Goal: Task Accomplishment & Management: Use online tool/utility

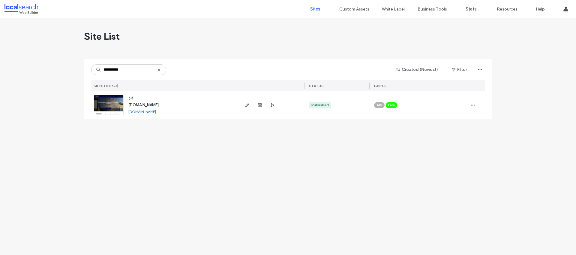
type input "**********"
click at [159, 104] on span "www.cairns-signcorp.com.au" at bounding box center [143, 105] width 30 height 5
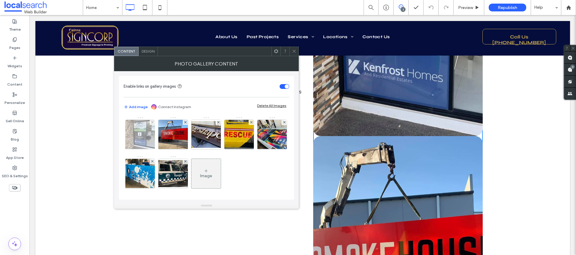
click at [135, 128] on img at bounding box center [140, 134] width 39 height 29
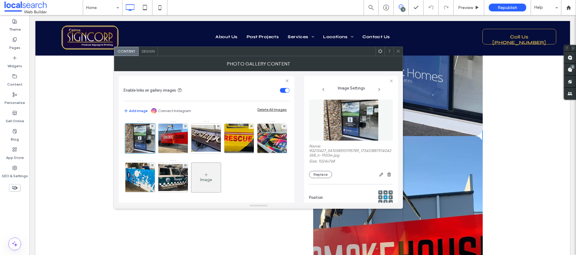
click at [151, 52] on span "Design" at bounding box center [148, 51] width 13 height 5
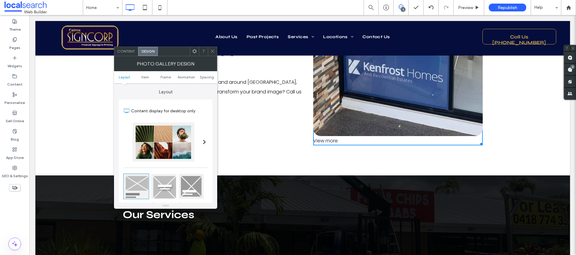
click at [213, 52] on icon at bounding box center [212, 51] width 5 height 5
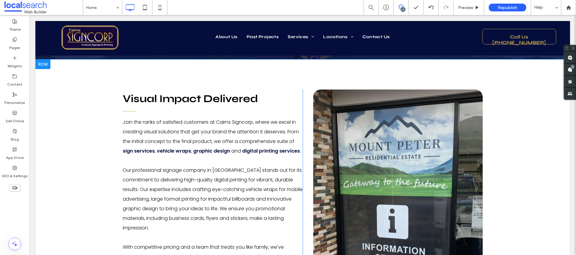
scroll to position [341, 0]
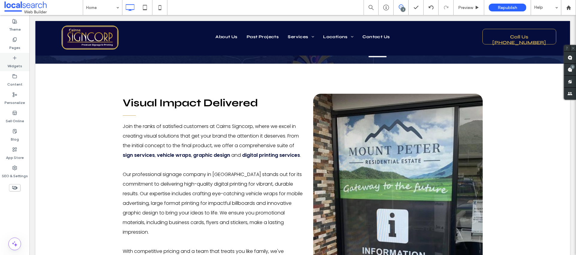
click at [16, 63] on label "Widgets" at bounding box center [15, 64] width 15 height 8
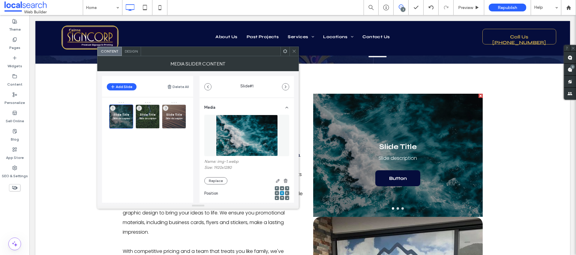
click at [296, 49] on icon at bounding box center [294, 51] width 5 height 5
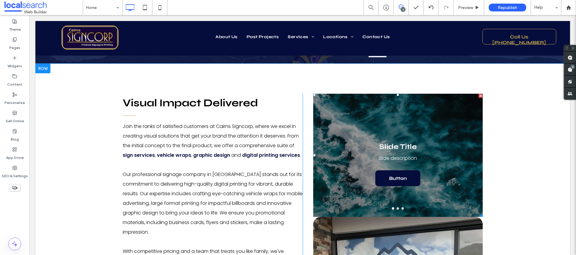
click at [479, 95] on div at bounding box center [481, 96] width 4 height 4
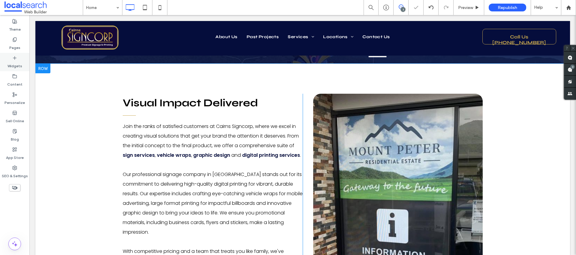
click at [15, 64] on label "Widgets" at bounding box center [15, 64] width 15 height 8
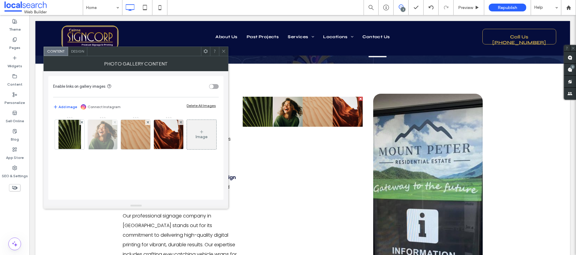
click at [116, 123] on use at bounding box center [115, 122] width 2 height 2
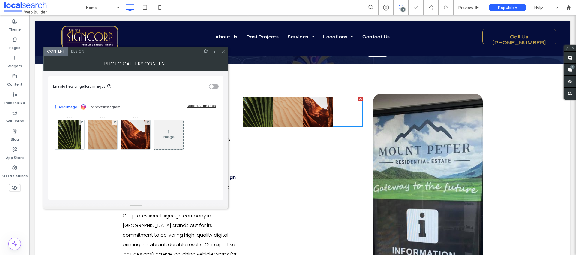
click at [116, 123] on use at bounding box center [115, 122] width 2 height 2
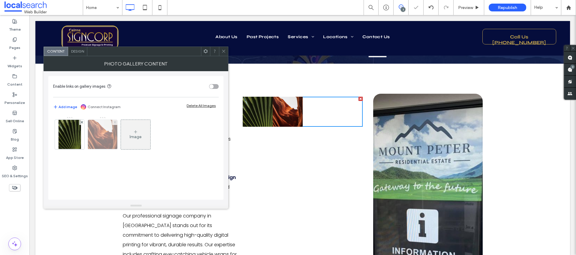
click at [115, 123] on use at bounding box center [115, 122] width 2 height 2
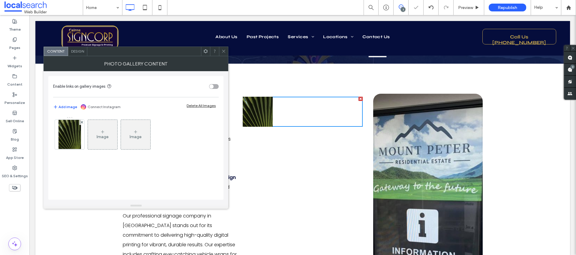
click at [225, 51] on icon at bounding box center [223, 51] width 5 height 5
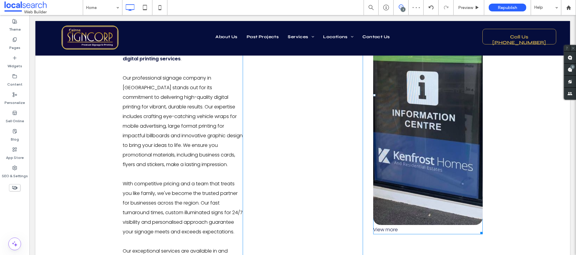
scroll to position [510, 0]
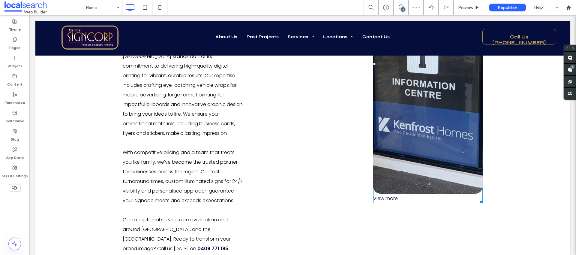
click at [429, 153] on link at bounding box center [428, 59] width 110 height 269
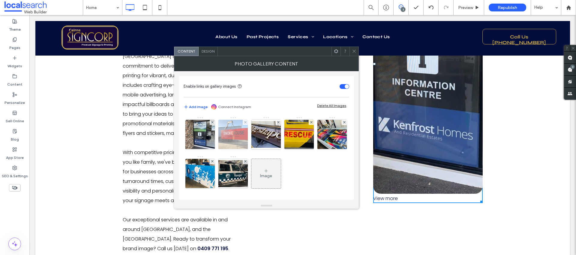
click at [240, 141] on img at bounding box center [233, 134] width 39 height 29
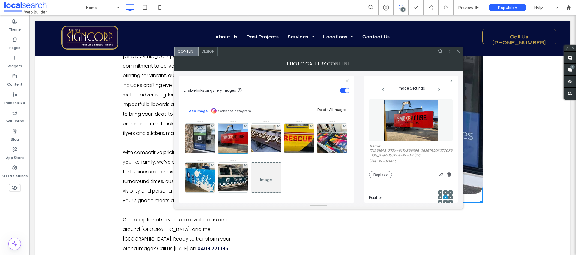
click at [393, 56] on div "Photo Gallery Content Enable links on gallery images Add image Connect Instagra…" at bounding box center [318, 132] width 289 height 152
click at [459, 51] on icon at bounding box center [458, 51] width 5 height 5
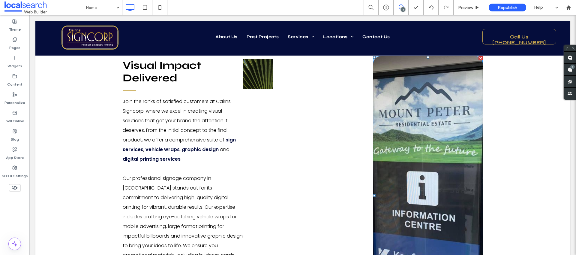
scroll to position [355, 0]
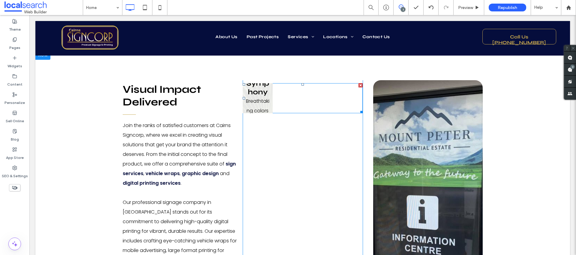
click at [253, 96] on link at bounding box center [258, 98] width 30 height 30
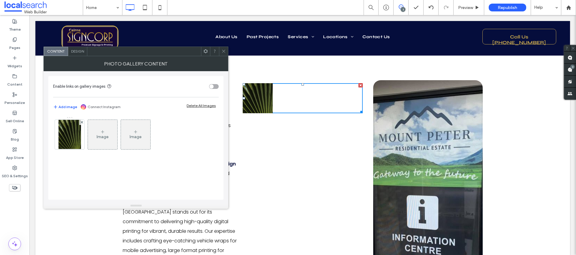
drag, startPoint x: 65, startPoint y: 131, endPoint x: 70, endPoint y: 130, distance: 4.9
click at [65, 131] on img at bounding box center [70, 134] width 23 height 29
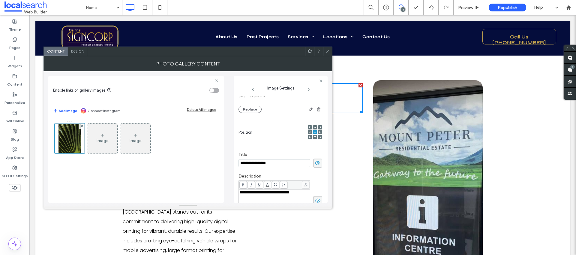
scroll to position [60, 0]
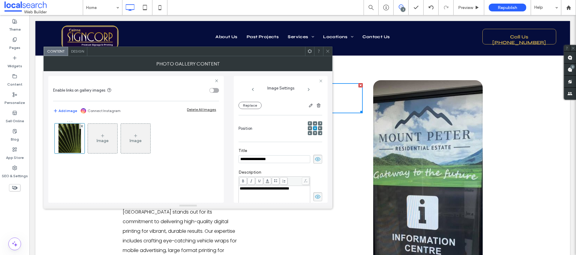
click at [317, 161] on icon at bounding box center [318, 159] width 6 height 7
click at [246, 185] on span "**********" at bounding box center [265, 186] width 50 height 4
click at [314, 190] on span at bounding box center [317, 194] width 9 height 9
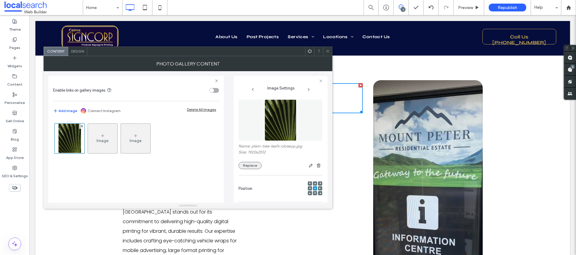
click at [256, 166] on button "Replace" at bounding box center [250, 165] width 23 height 7
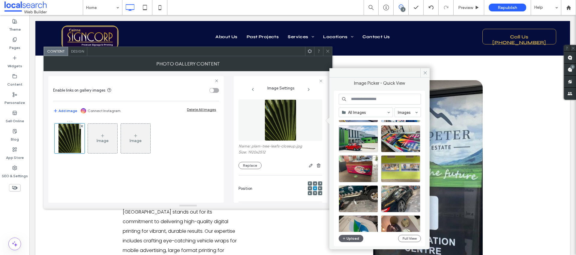
scroll to position [85, 0]
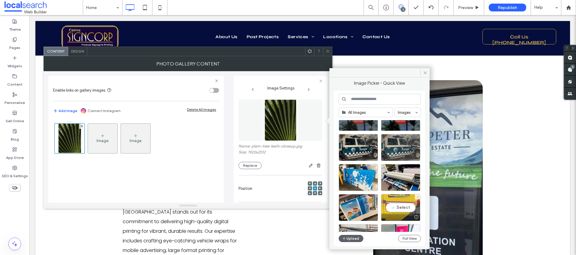
click at [401, 209] on div "Select" at bounding box center [400, 207] width 39 height 27
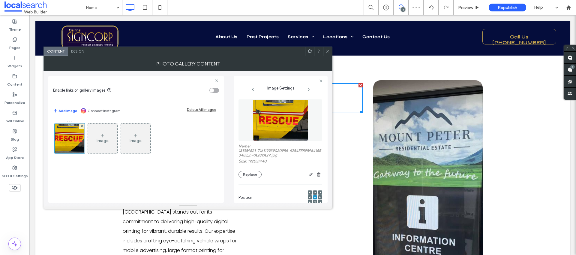
click at [105, 131] on div "Image" at bounding box center [102, 138] width 29 height 28
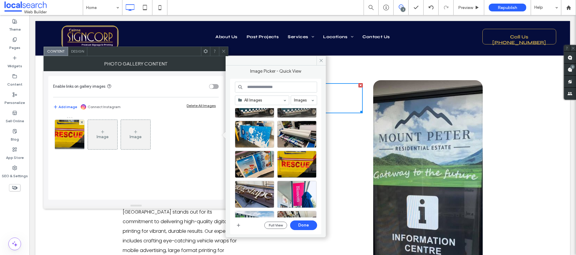
scroll to position [191, 0]
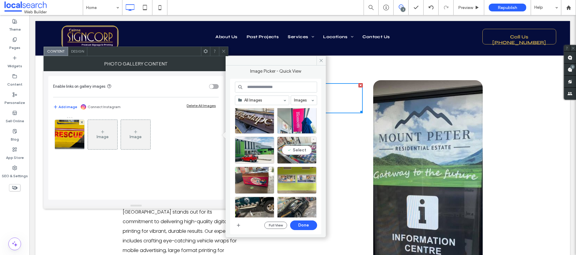
click at [302, 144] on div "Select" at bounding box center [296, 150] width 39 height 27
click at [314, 223] on button "Done" at bounding box center [303, 225] width 27 height 10
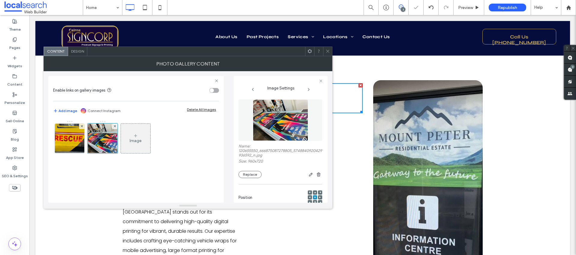
click at [134, 132] on div "Image" at bounding box center [135, 138] width 29 height 28
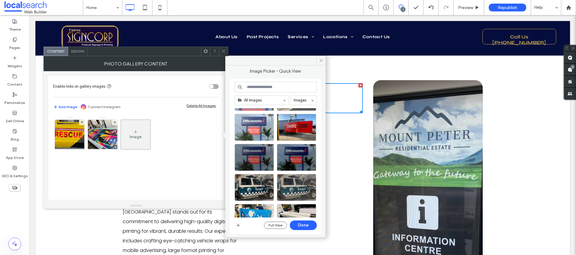
scroll to position [91, 0]
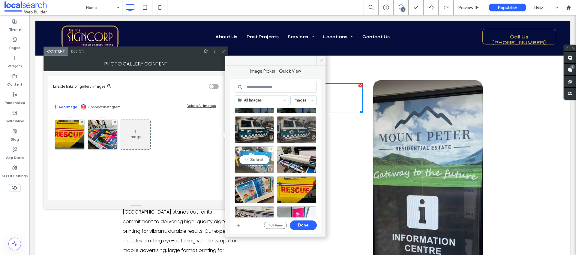
click at [261, 160] on div "Select" at bounding box center [254, 159] width 39 height 27
click at [309, 223] on button "Done" at bounding box center [303, 225] width 27 height 10
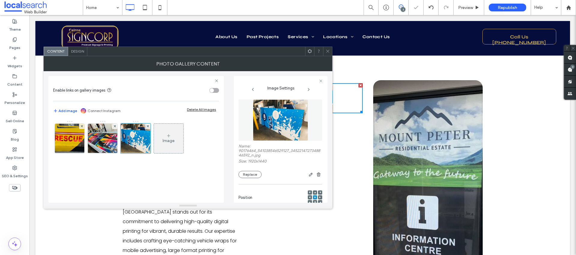
click at [170, 136] on icon at bounding box center [168, 135] width 5 height 5
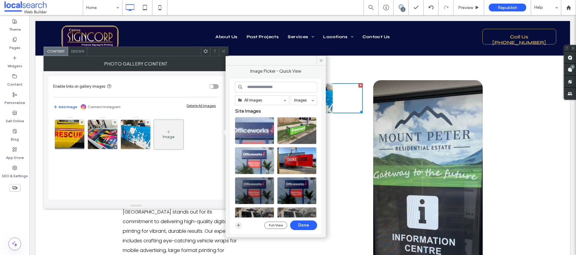
click at [241, 226] on span "button" at bounding box center [238, 224] width 7 height 7
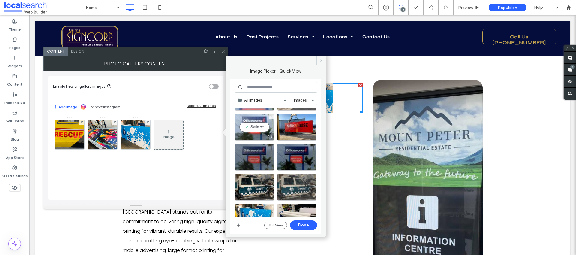
scroll to position [59, 0]
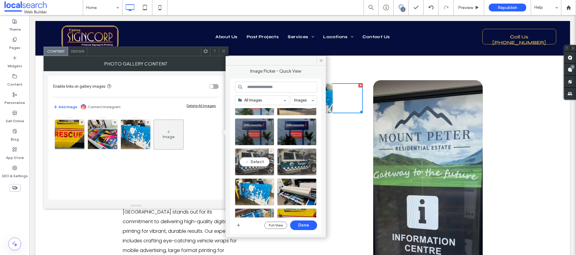
click at [258, 161] on div "Select" at bounding box center [254, 161] width 39 height 27
click at [306, 224] on button "Done" at bounding box center [303, 225] width 27 height 10
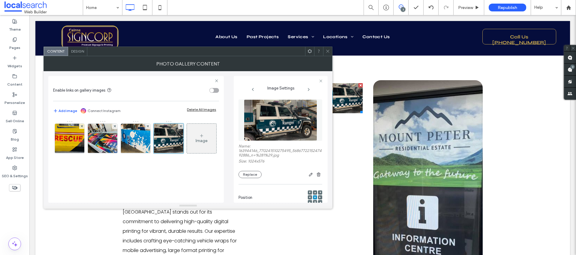
click at [187, 152] on div "Image" at bounding box center [201, 138] width 29 height 28
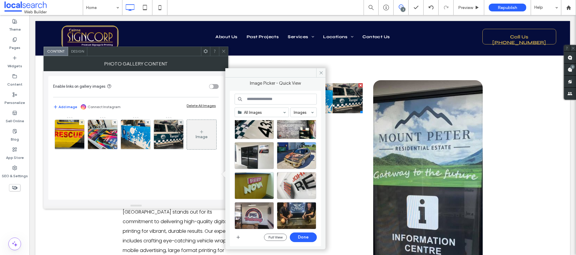
scroll to position [345, 0]
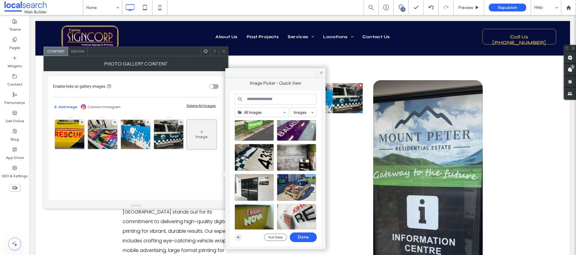
click at [240, 238] on icon "button" at bounding box center [238, 237] width 5 height 5
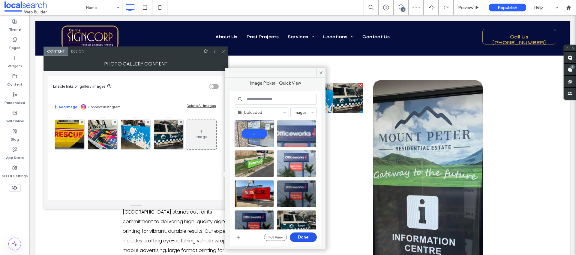
click at [308, 239] on button "Done" at bounding box center [303, 237] width 27 height 10
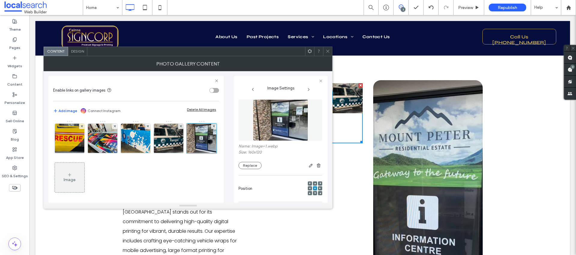
click at [84, 170] on div "Image" at bounding box center [69, 177] width 29 height 28
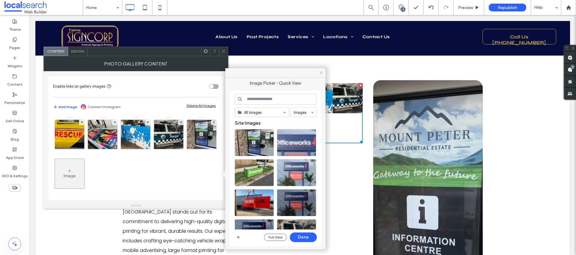
click at [321, 71] on icon at bounding box center [321, 73] width 5 height 5
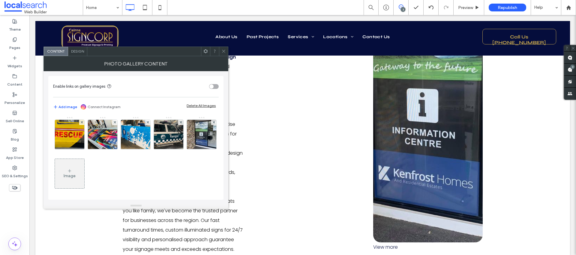
scroll to position [461, 0]
click at [386, 248] on div "View more" at bounding box center [428, 247] width 110 height 9
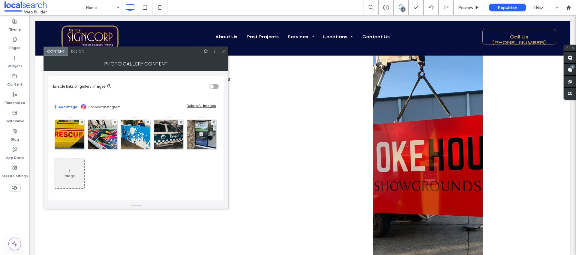
scroll to position [742, 0]
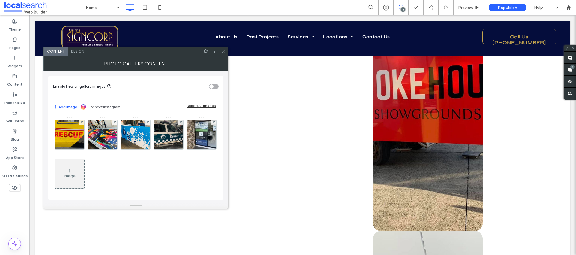
click at [84, 163] on div "Image" at bounding box center [69, 173] width 29 height 28
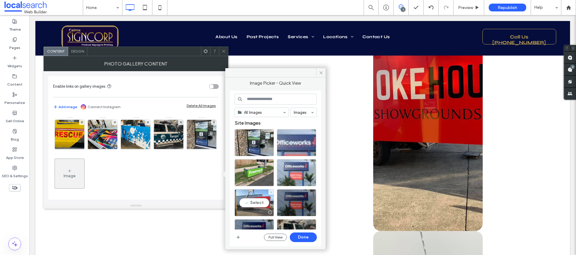
click at [260, 204] on div "Select" at bounding box center [254, 202] width 39 height 27
click at [305, 237] on button "Done" at bounding box center [303, 237] width 27 height 10
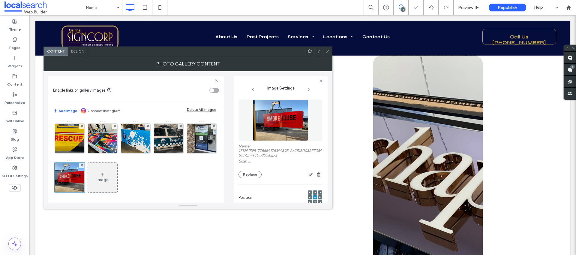
scroll to position [951, 0]
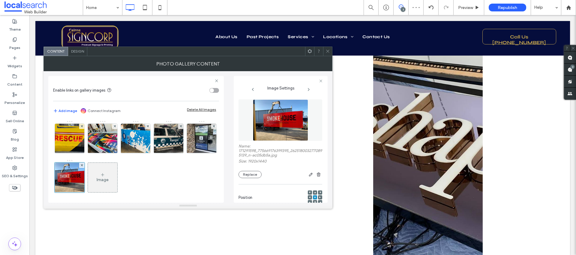
click at [421, 163] on link at bounding box center [428, 155] width 110 height 269
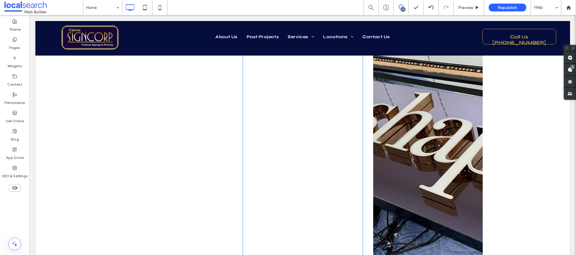
click at [427, 168] on link at bounding box center [428, 155] width 110 height 269
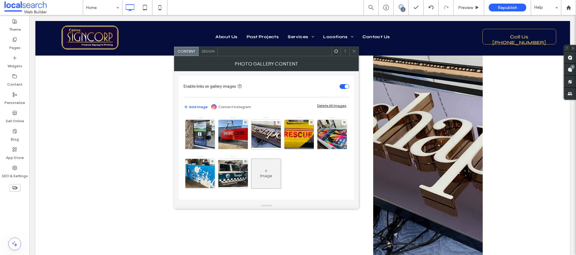
click at [357, 48] on span at bounding box center [354, 51] width 5 height 9
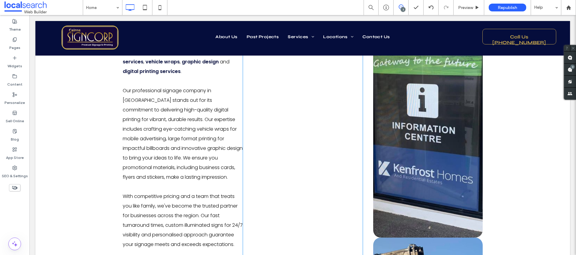
scroll to position [354, 0]
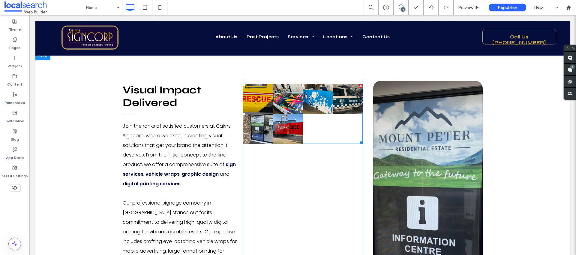
click at [276, 113] on link at bounding box center [288, 99] width 30 height 30
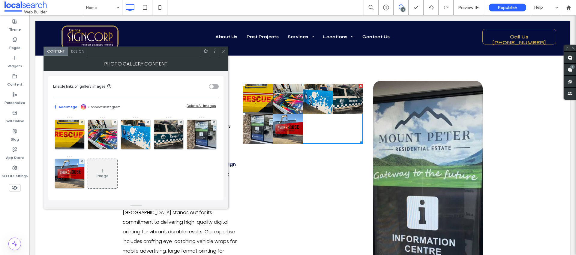
click at [117, 170] on div "Image" at bounding box center [102, 173] width 29 height 28
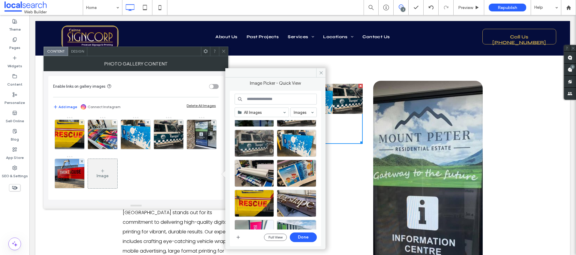
scroll to position [154, 0]
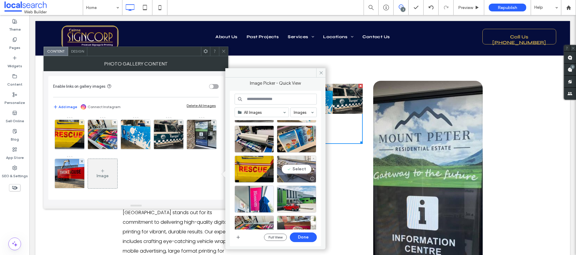
click at [297, 168] on div "Select" at bounding box center [296, 168] width 39 height 27
click at [301, 236] on button "Done" at bounding box center [303, 237] width 27 height 10
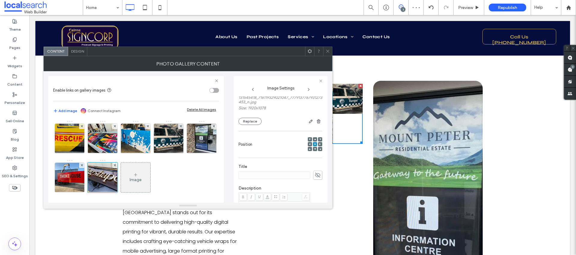
scroll to position [125, 0]
click at [328, 53] on icon at bounding box center [328, 51] width 5 height 5
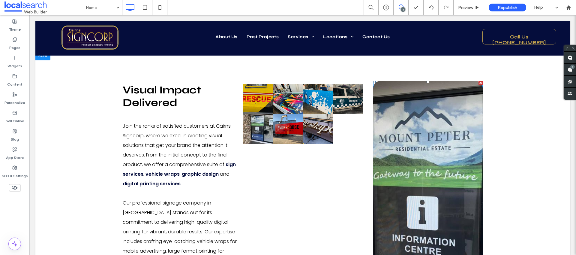
click at [479, 83] on div at bounding box center [481, 83] width 4 height 4
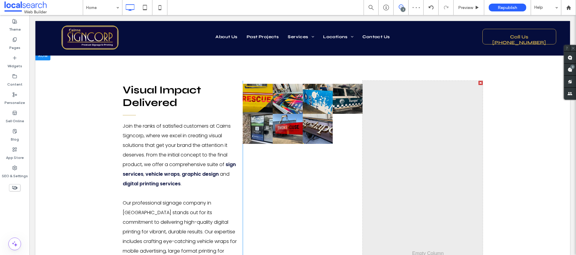
click at [479, 83] on div at bounding box center [481, 83] width 4 height 4
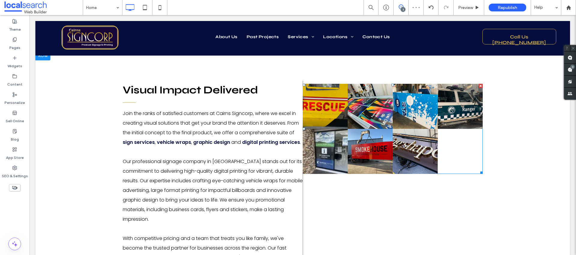
click at [329, 97] on link at bounding box center [325, 106] width 45 height 45
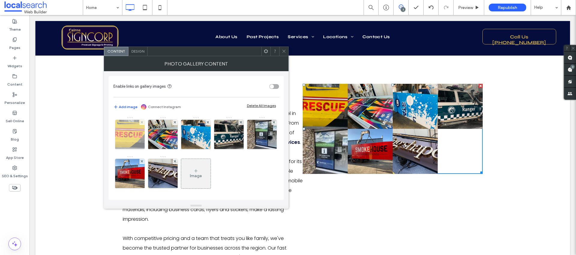
click at [137, 139] on img at bounding box center [129, 134] width 39 height 29
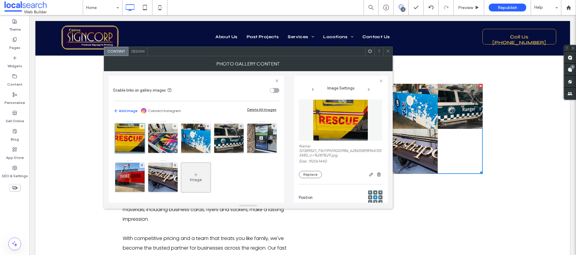
click at [138, 52] on span "Design" at bounding box center [137, 51] width 13 height 5
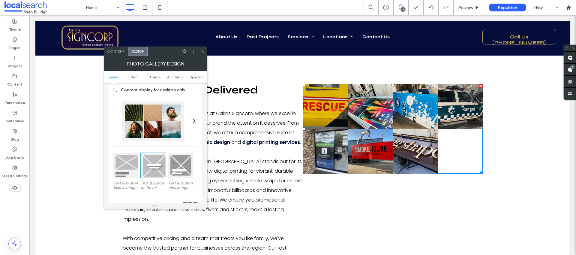
scroll to position [47, 0]
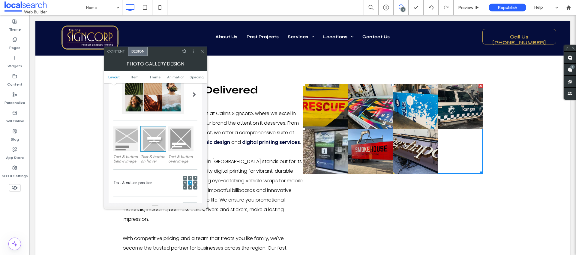
click at [129, 144] on div at bounding box center [125, 138] width 25 height 25
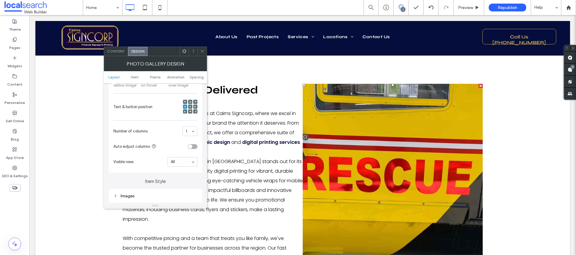
scroll to position [137, 0]
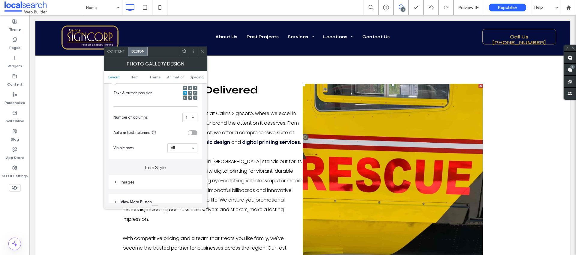
click at [190, 133] on div "toggle" at bounding box center [190, 133] width 4 height 4
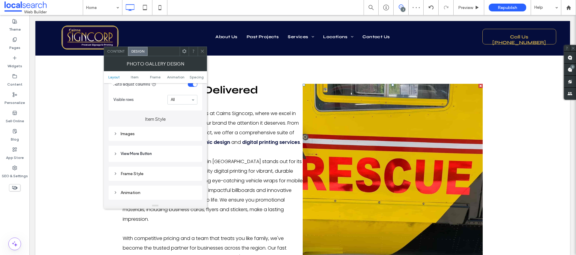
scroll to position [187, 0]
click at [132, 134] on div "Images" at bounding box center [155, 132] width 84 height 5
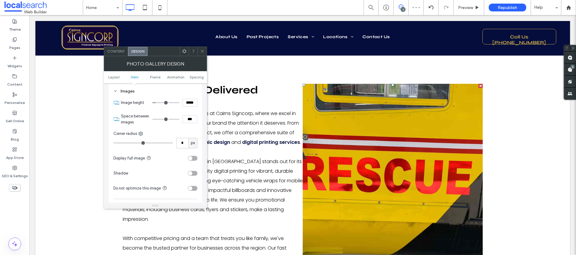
scroll to position [229, 0]
click at [191, 157] on div "toggle" at bounding box center [190, 157] width 4 height 4
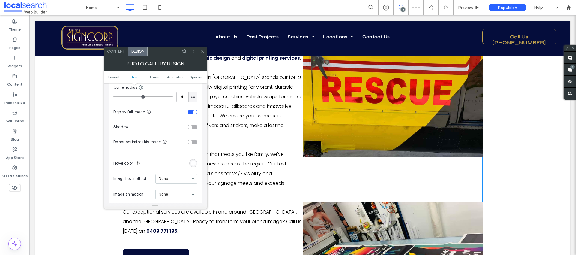
scroll to position [386, 0]
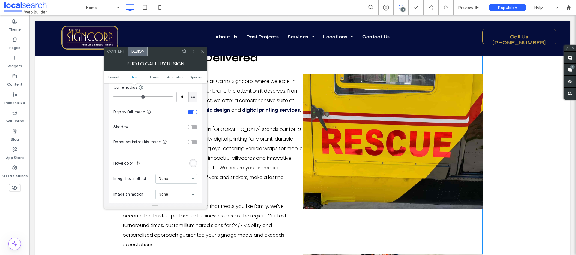
click at [194, 113] on div "toggle" at bounding box center [195, 112] width 4 height 4
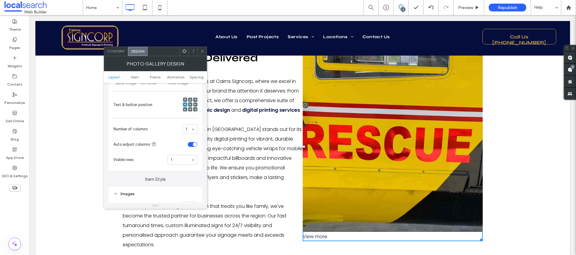
scroll to position [125, 0]
click at [203, 49] on icon at bounding box center [202, 51] width 5 height 5
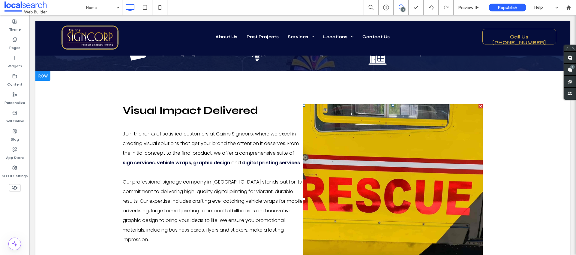
scroll to position [333, 0]
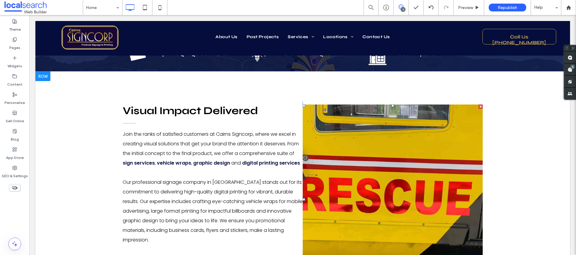
click at [368, 152] on link at bounding box center [393, 194] width 180 height 180
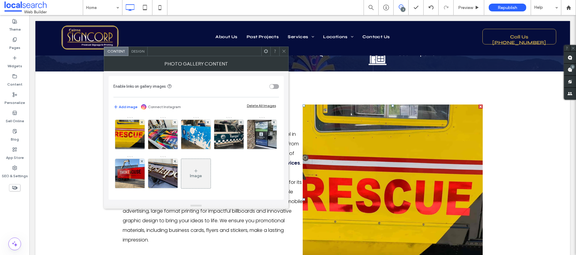
click at [285, 51] on icon at bounding box center [284, 51] width 5 height 5
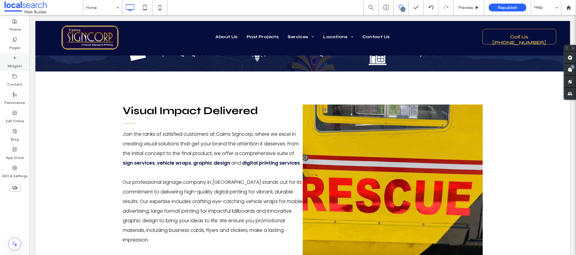
click at [16, 60] on label "Widgets" at bounding box center [15, 64] width 15 height 8
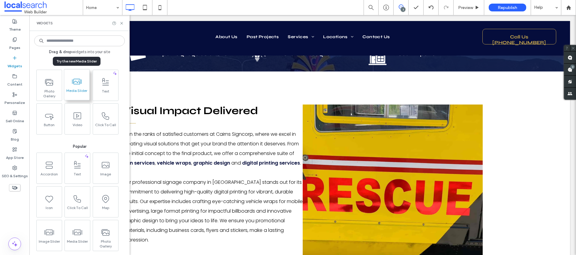
click at [72, 82] on use at bounding box center [77, 82] width 10 height 6
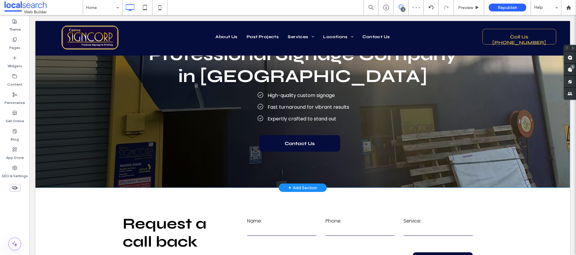
scroll to position [125, 0]
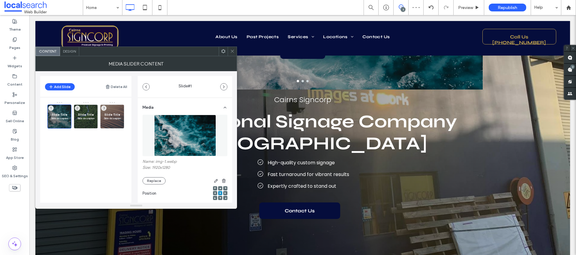
click at [234, 51] on icon at bounding box center [232, 51] width 5 height 5
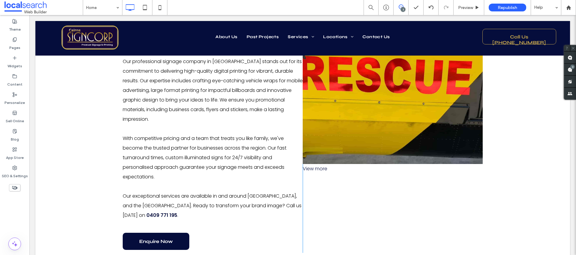
scroll to position [604, 0]
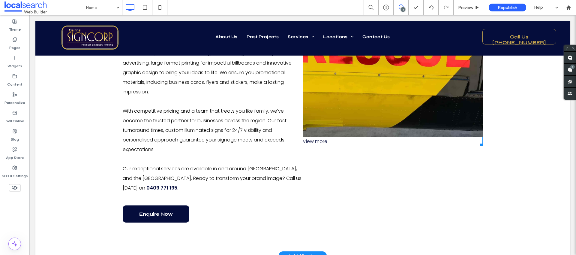
click at [313, 141] on div "View more" at bounding box center [393, 141] width 180 height 9
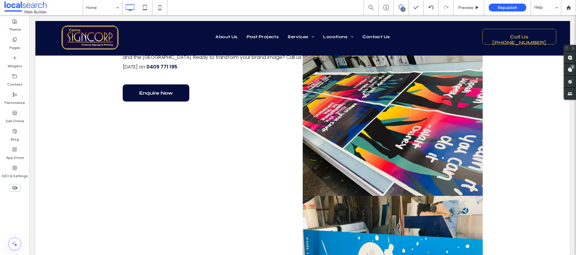
scroll to position [662, 0]
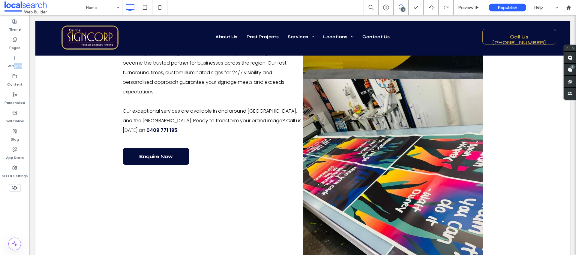
drag, startPoint x: 43, startPoint y: 79, endPoint x: 35, endPoint y: 66, distance: 15.3
click at [11, 63] on label "Widgets" at bounding box center [15, 64] width 15 height 8
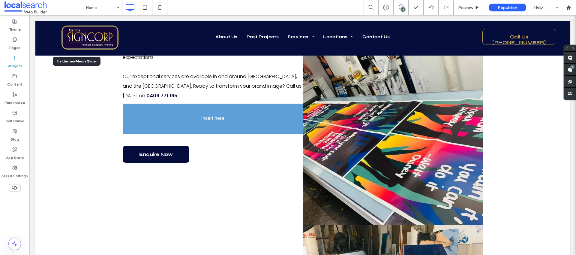
scroll to position [707, 0]
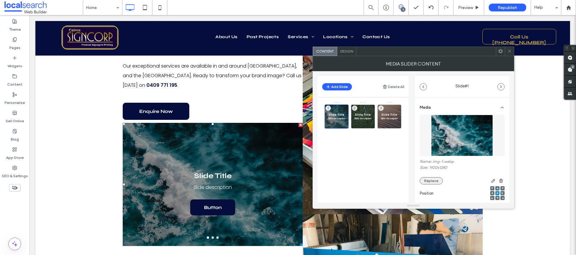
click at [438, 179] on button "Replace" at bounding box center [431, 180] width 23 height 7
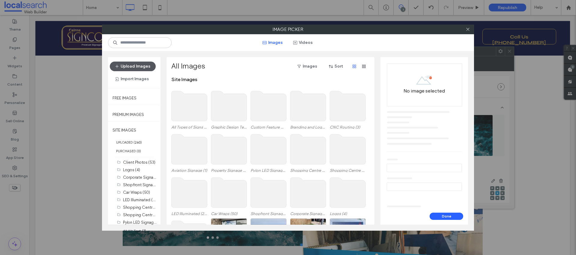
click at [141, 68] on button "Upload Images" at bounding box center [133, 67] width 46 height 10
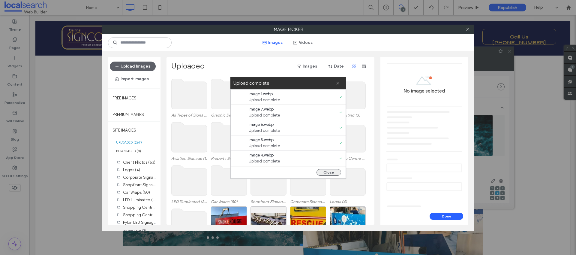
click at [326, 170] on button "Close" at bounding box center [329, 172] width 25 height 7
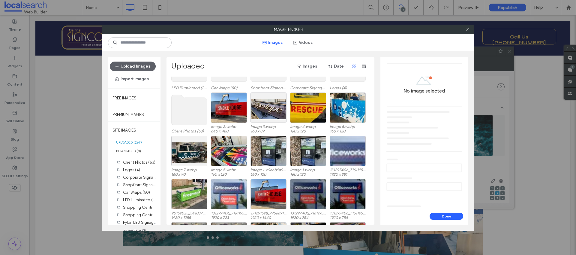
scroll to position [113, 0]
click at [229, 106] on div "Select" at bounding box center [229, 108] width 36 height 30
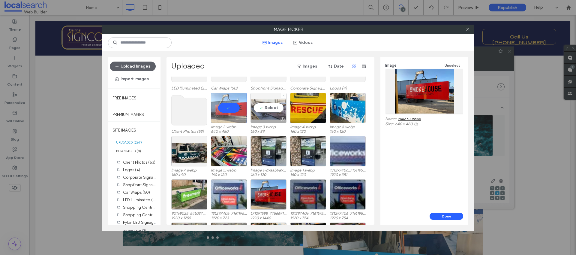
click at [275, 108] on div "Select" at bounding box center [269, 108] width 36 height 30
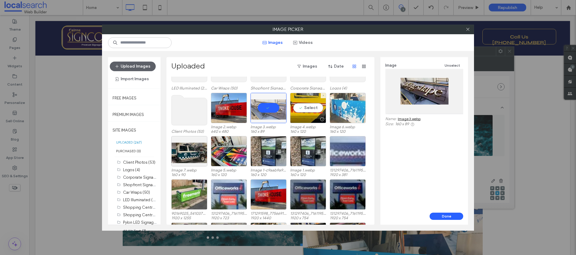
drag, startPoint x: 309, startPoint y: 110, endPoint x: 336, endPoint y: 111, distance: 26.4
click at [310, 110] on div "Select" at bounding box center [308, 108] width 36 height 30
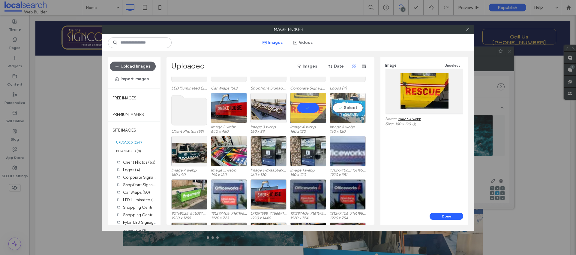
click at [352, 108] on div "Select" at bounding box center [348, 108] width 36 height 30
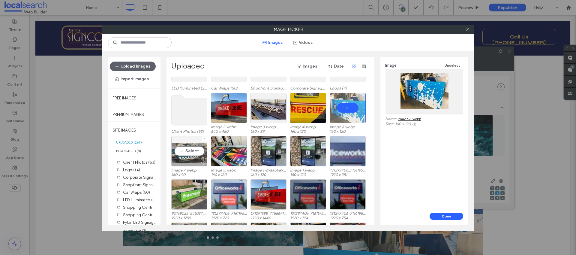
click at [195, 152] on div "Select" at bounding box center [189, 151] width 36 height 30
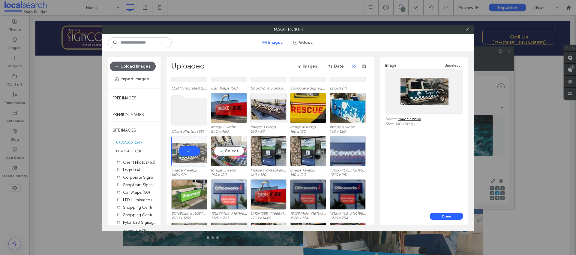
click at [231, 151] on div "Select" at bounding box center [229, 151] width 36 height 30
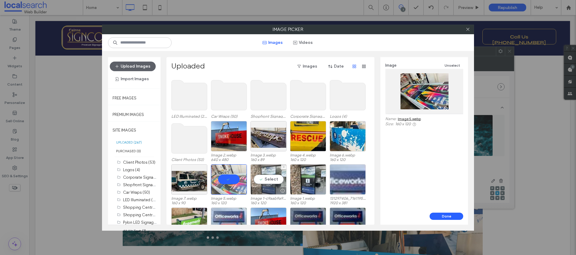
scroll to position [83, 0]
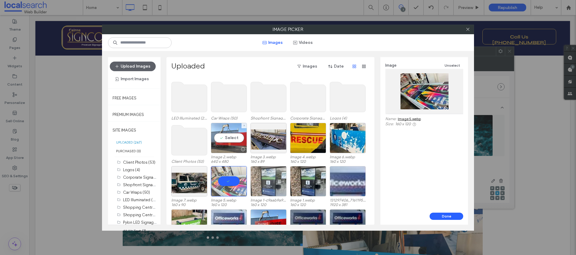
click at [229, 135] on div "Select" at bounding box center [229, 138] width 36 height 30
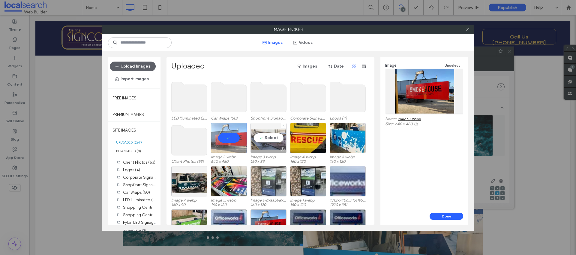
click at [270, 137] on div "Select" at bounding box center [269, 138] width 36 height 30
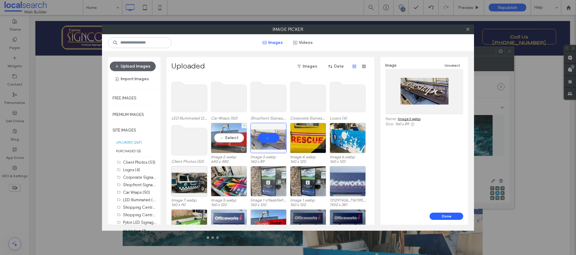
click at [231, 138] on div "Select" at bounding box center [229, 138] width 36 height 30
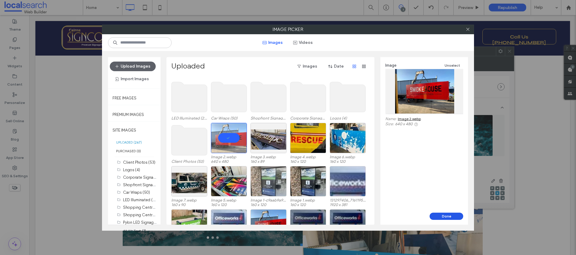
click at [449, 215] on button "Done" at bounding box center [447, 215] width 34 height 7
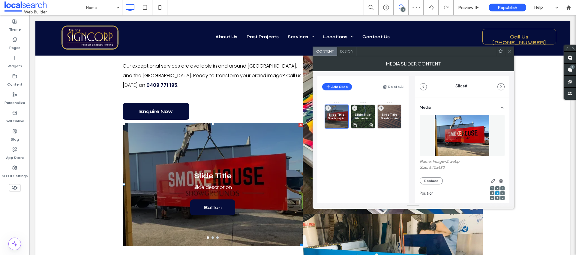
click at [360, 113] on span "Slide Title" at bounding box center [362, 115] width 17 height 4
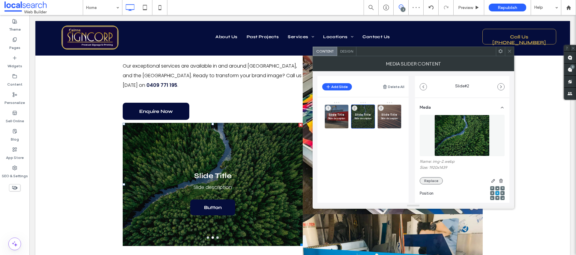
click at [431, 180] on button "Replace" at bounding box center [431, 180] width 23 height 7
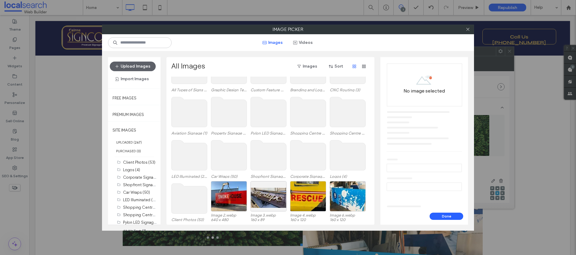
scroll to position [43, 0]
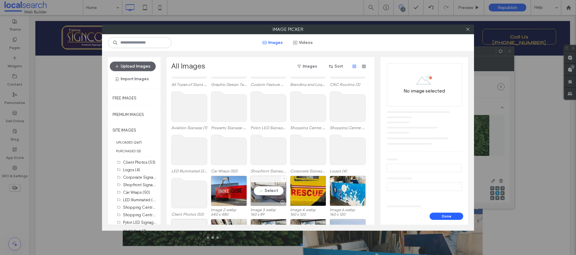
click at [276, 186] on div "Select" at bounding box center [269, 191] width 36 height 30
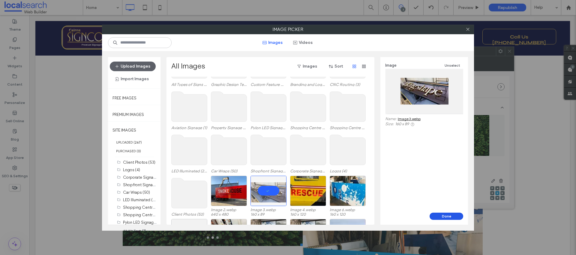
click at [452, 218] on button "Done" at bounding box center [447, 215] width 34 height 7
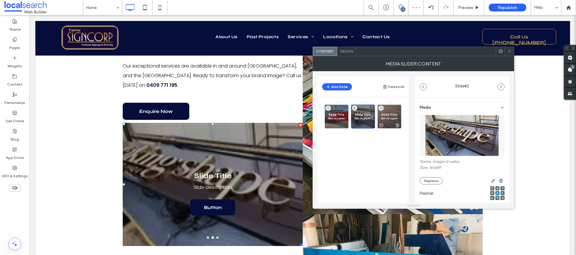
click at [390, 114] on span "Slide Title" at bounding box center [389, 115] width 17 height 4
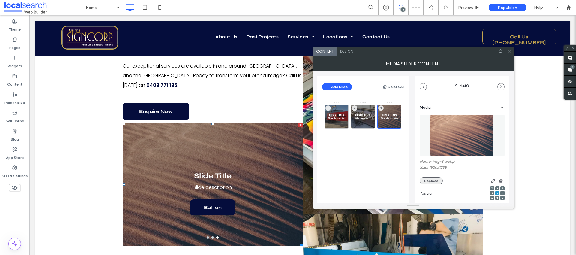
click at [435, 181] on button "Replace" at bounding box center [431, 180] width 23 height 7
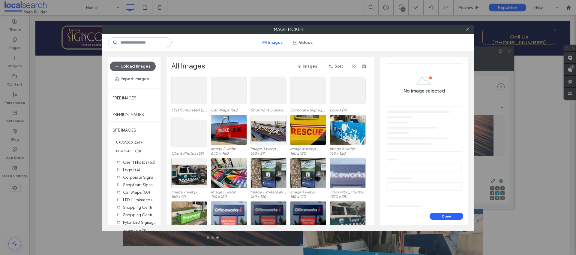
scroll to position [104, 0]
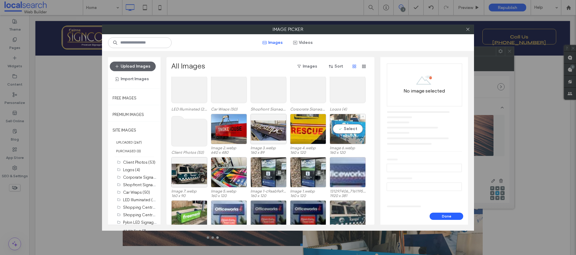
click at [352, 130] on div "Select" at bounding box center [348, 129] width 36 height 30
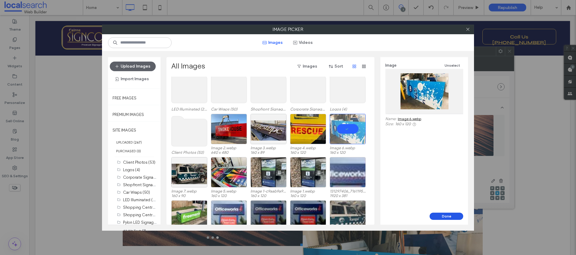
click at [454, 216] on button "Done" at bounding box center [447, 215] width 34 height 7
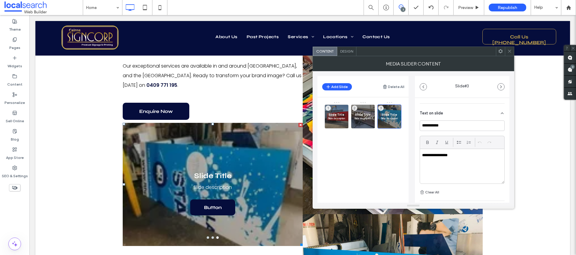
scroll to position [137, 0]
click at [335, 112] on div "Slide Title Slide description 1" at bounding box center [337, 116] width 24 height 24
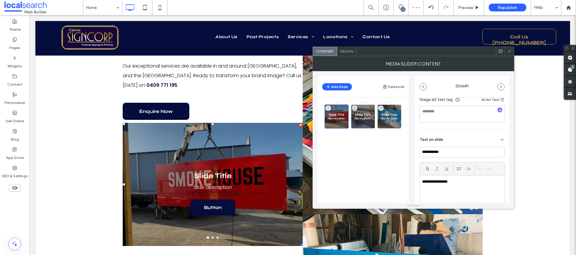
scroll to position [109, 0]
click at [500, 139] on icon at bounding box center [502, 139] width 5 height 5
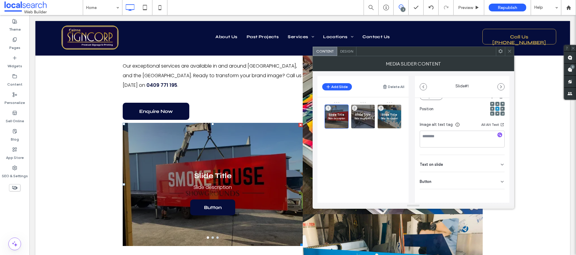
scroll to position [85, 0]
click at [500, 179] on icon at bounding box center [502, 181] width 5 height 5
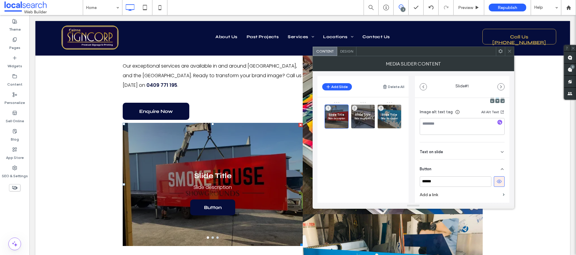
scroll to position [113, 0]
click at [497, 166] on icon at bounding box center [499, 164] width 5 height 5
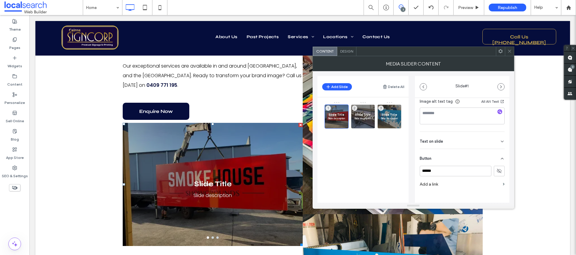
scroll to position [108, 0]
click at [500, 140] on icon at bounding box center [502, 141] width 5 height 5
drag, startPoint x: 447, startPoint y: 155, endPoint x: 406, endPoint y: 149, distance: 41.9
click at [396, 152] on div "**********" at bounding box center [414, 136] width 192 height 131
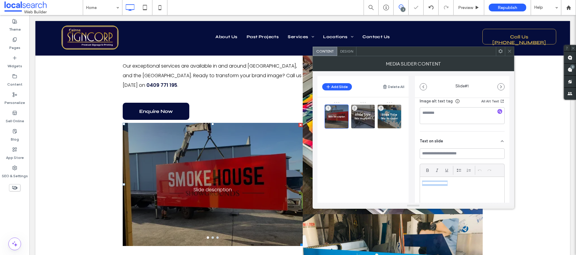
drag, startPoint x: 457, startPoint y: 183, endPoint x: 428, endPoint y: 178, distance: 29.9
click at [411, 180] on div "**********" at bounding box center [414, 136] width 192 height 131
click at [511, 51] on icon at bounding box center [510, 51] width 5 height 5
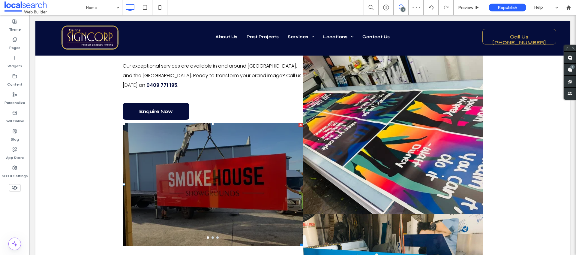
click at [258, 201] on div at bounding box center [213, 188] width 180 height 95
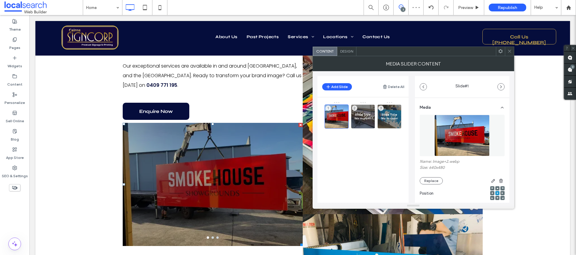
drag, startPoint x: 364, startPoint y: 117, endPoint x: 403, endPoint y: 134, distance: 42.3
click at [364, 117] on p "Slide description" at bounding box center [362, 118] width 17 height 4
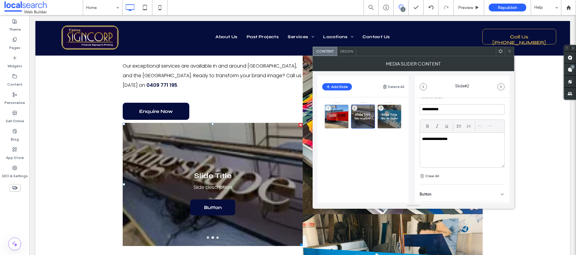
scroll to position [153, 0]
drag, startPoint x: 450, startPoint y: 132, endPoint x: 420, endPoint y: 132, distance: 30.3
click at [420, 132] on div "**********" at bounding box center [462, 148] width 84 height 35
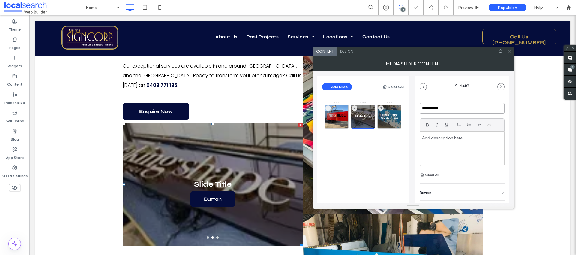
drag, startPoint x: 453, startPoint y: 111, endPoint x: 420, endPoint y: 109, distance: 33.7
click at [420, 109] on input "**********" at bounding box center [462, 108] width 85 height 11
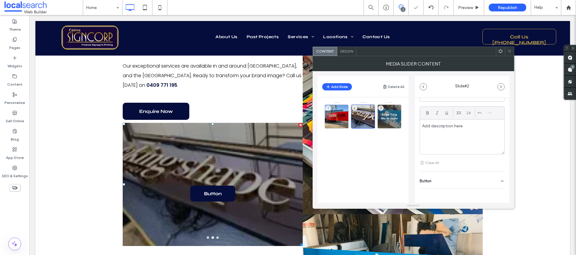
click at [500, 179] on icon at bounding box center [502, 181] width 5 height 5
drag, startPoint x: 499, startPoint y: 195, endPoint x: 504, endPoint y: 189, distance: 7.8
click at [499, 195] on button at bounding box center [499, 193] width 11 height 11
click at [511, 50] on icon at bounding box center [510, 51] width 5 height 5
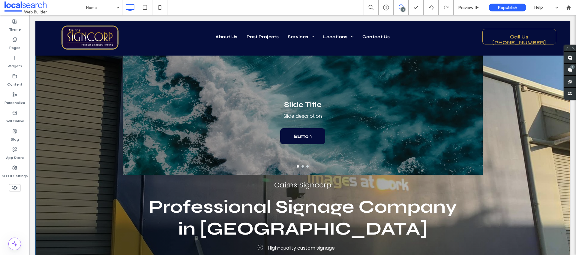
scroll to position [0, 0]
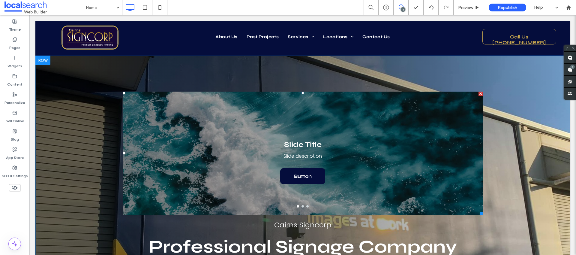
drag, startPoint x: 478, startPoint y: 93, endPoint x: 508, endPoint y: 109, distance: 33.2
click at [479, 93] on div at bounding box center [481, 94] width 4 height 4
drag, startPoint x: 479, startPoint y: 93, endPoint x: 477, endPoint y: 95, distance: 3.6
click at [479, 95] on div at bounding box center [481, 94] width 4 height 4
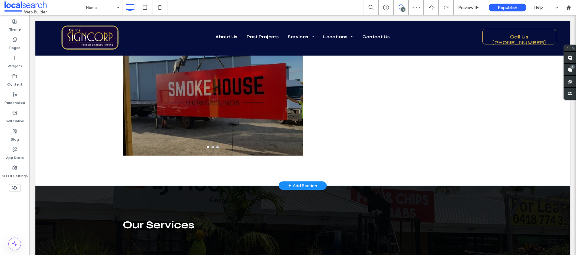
scroll to position [747, 0]
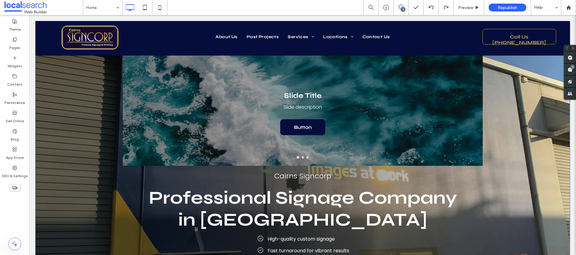
scroll to position [1, 0]
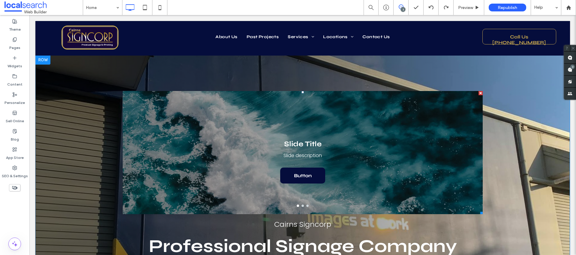
click at [479, 93] on div at bounding box center [481, 93] width 4 height 4
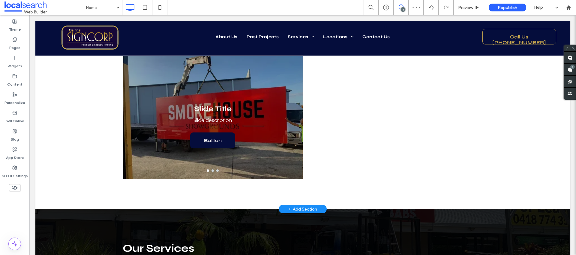
scroll to position [579, 0]
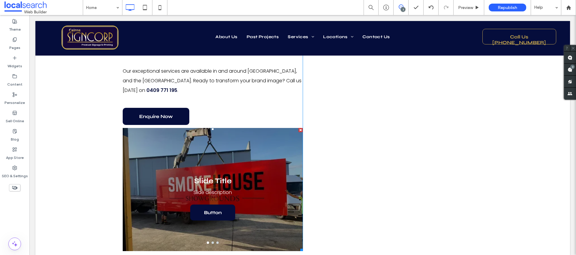
click at [299, 130] on div at bounding box center [301, 130] width 4 height 4
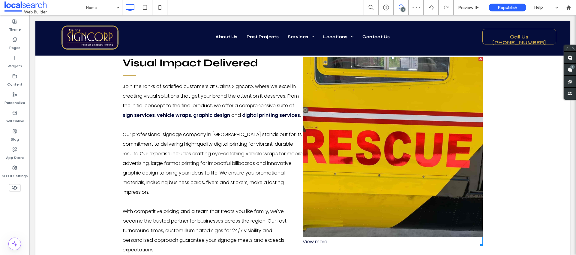
scroll to position [421, 0]
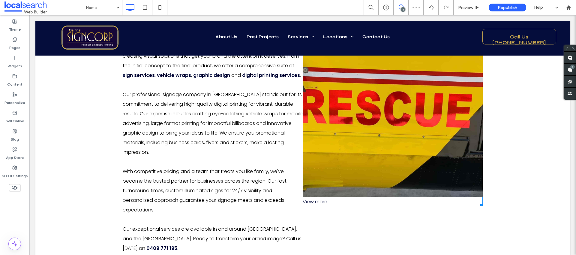
click at [320, 199] on div "View more" at bounding box center [393, 201] width 180 height 9
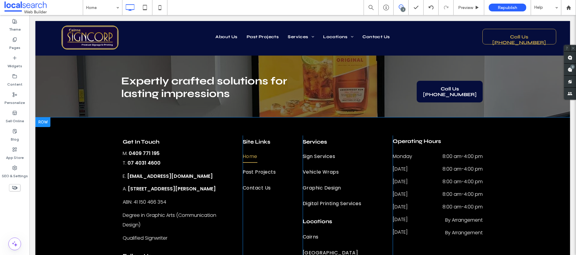
scroll to position [2989, 0]
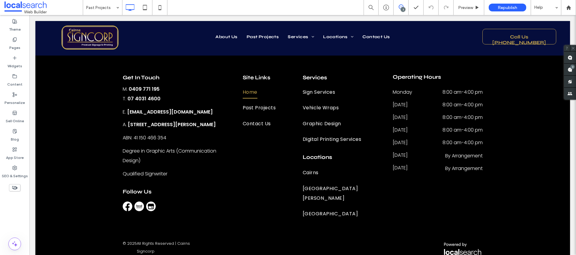
click at [117, 8] on div "Past Projects" at bounding box center [102, 7] width 39 height 15
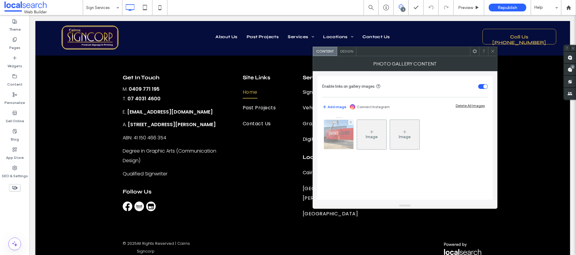
click at [340, 137] on img at bounding box center [338, 134] width 39 height 29
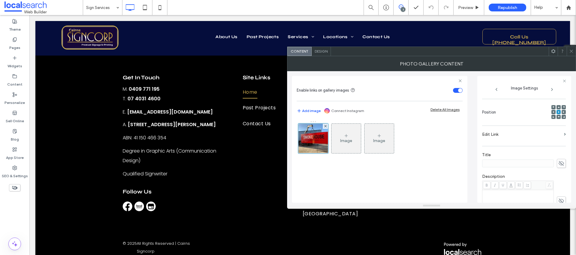
scroll to position [159, 0]
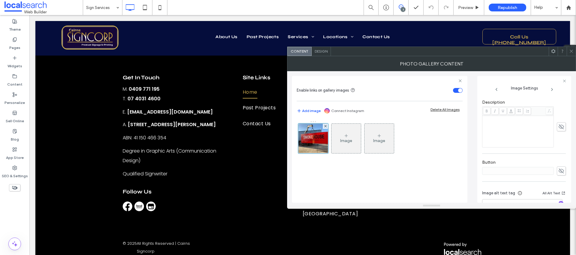
click at [322, 54] on div "Design" at bounding box center [321, 51] width 19 height 9
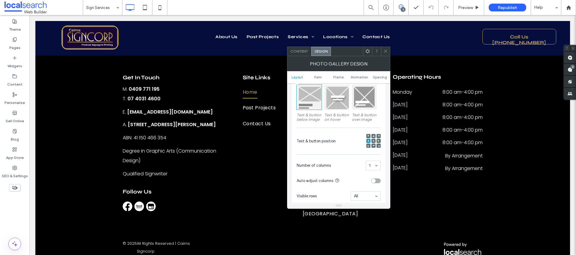
scroll to position [129, 0]
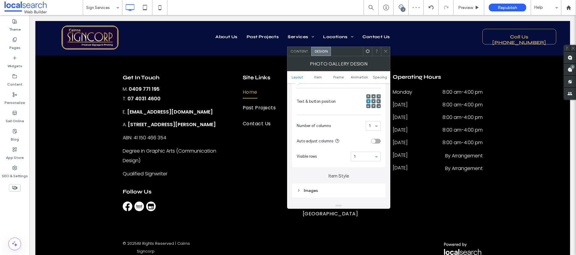
click at [386, 51] on use at bounding box center [385, 51] width 3 height 3
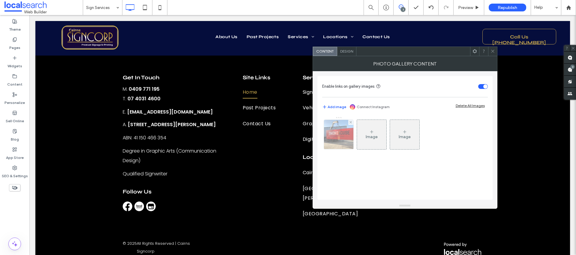
click at [332, 132] on img at bounding box center [338, 134] width 39 height 29
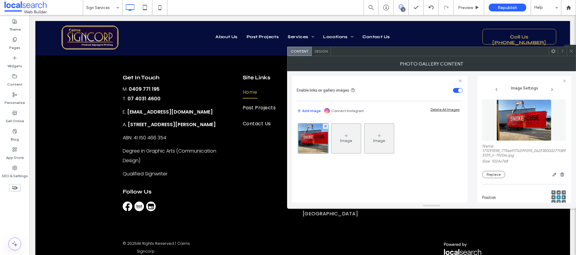
click at [323, 49] on span "Design" at bounding box center [321, 51] width 13 height 5
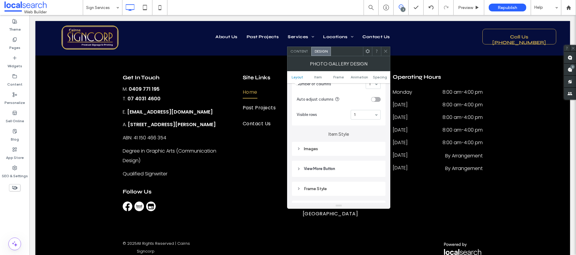
scroll to position [173, 0]
click at [314, 146] on div "Images" at bounding box center [339, 146] width 84 height 5
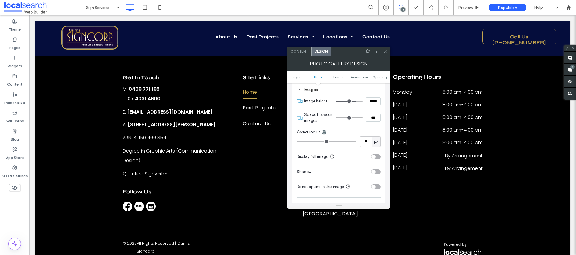
scroll to position [233, 0]
click at [372, 153] on div "toggle" at bounding box center [374, 153] width 4 height 4
click at [384, 51] on icon at bounding box center [386, 51] width 5 height 5
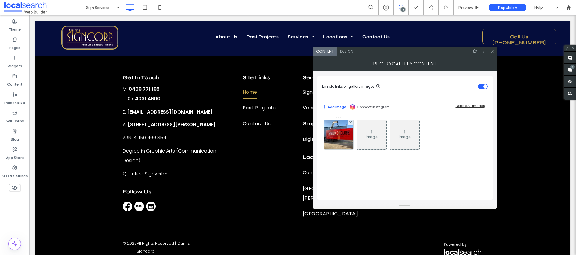
click at [370, 129] on div "Image" at bounding box center [371, 134] width 29 height 28
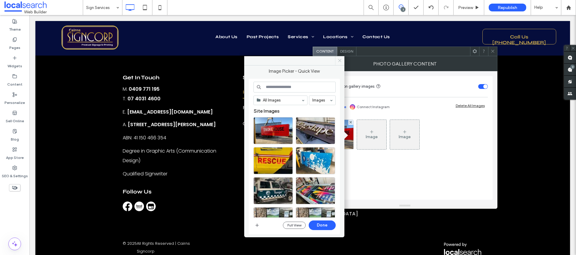
click at [341, 61] on icon at bounding box center [340, 60] width 5 height 5
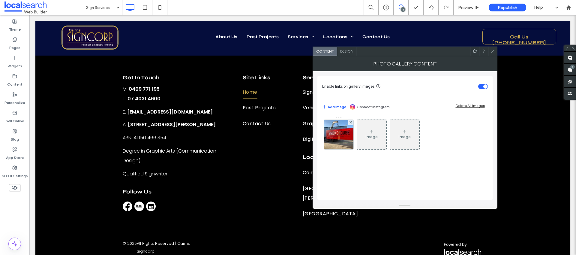
click at [494, 50] on icon at bounding box center [493, 51] width 5 height 5
click at [375, 139] on div "Image" at bounding box center [372, 136] width 12 height 5
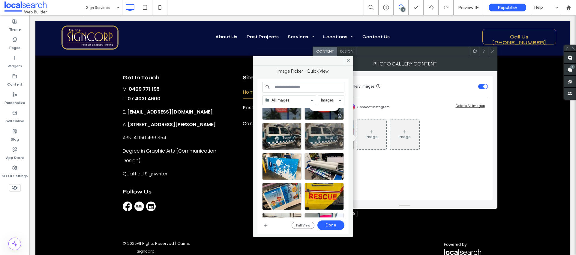
scroll to position [260, 0]
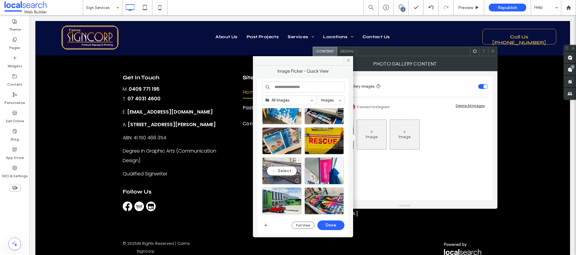
click at [288, 172] on div "Select" at bounding box center [281, 170] width 39 height 27
click at [326, 228] on button "Done" at bounding box center [331, 225] width 27 height 10
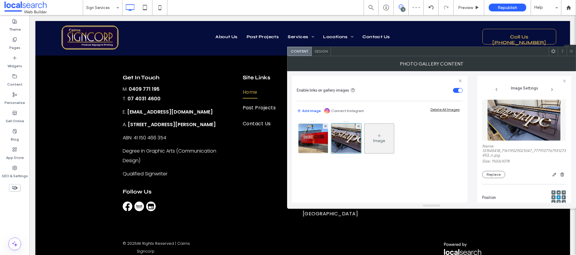
click at [322, 53] on div "Design" at bounding box center [321, 51] width 19 height 9
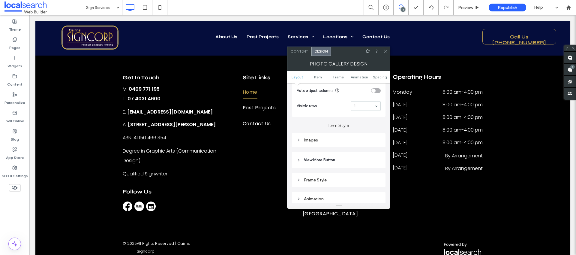
click at [312, 140] on div "Images" at bounding box center [339, 139] width 84 height 5
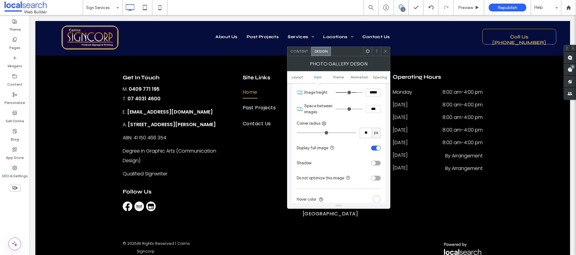
scroll to position [275, 0]
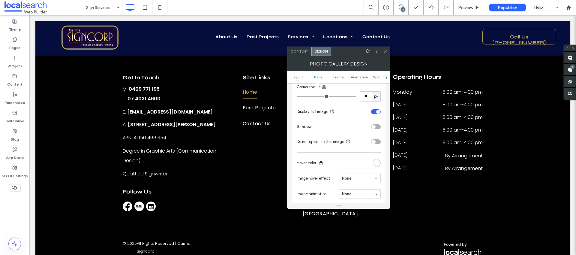
click at [387, 50] on icon at bounding box center [386, 51] width 5 height 5
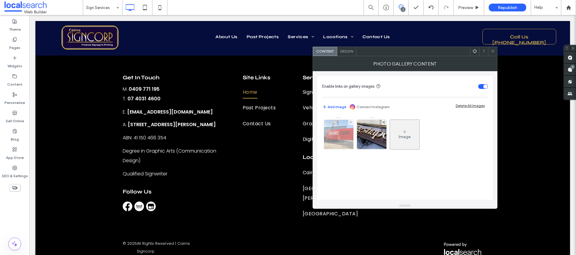
click at [339, 129] on img at bounding box center [338, 134] width 39 height 29
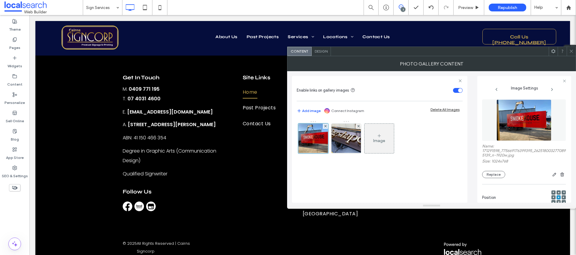
click at [326, 49] on span "Design" at bounding box center [321, 51] width 13 height 5
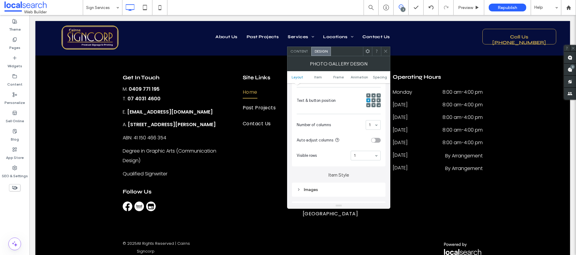
scroll to position [131, 0]
click at [385, 50] on use at bounding box center [385, 51] width 3 height 3
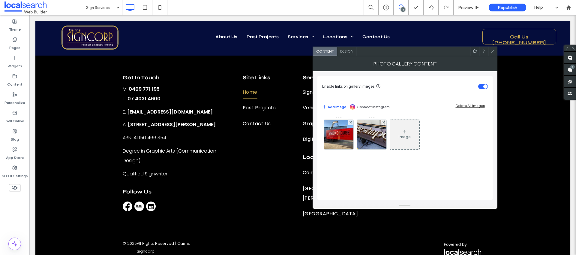
click at [351, 50] on span "Design" at bounding box center [346, 51] width 13 height 5
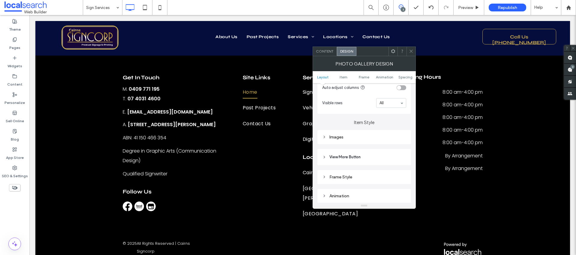
scroll to position [210, 0]
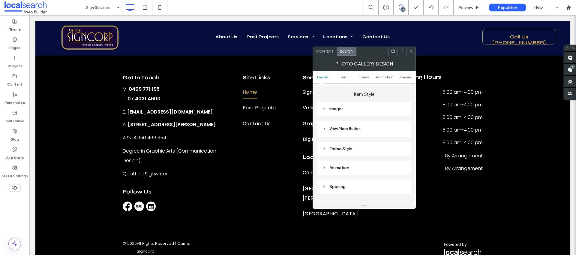
click at [340, 107] on div "Images" at bounding box center [364, 108] width 84 height 5
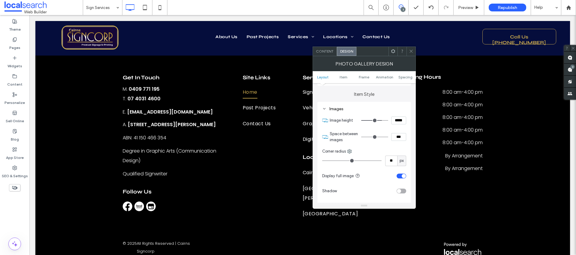
type input "**"
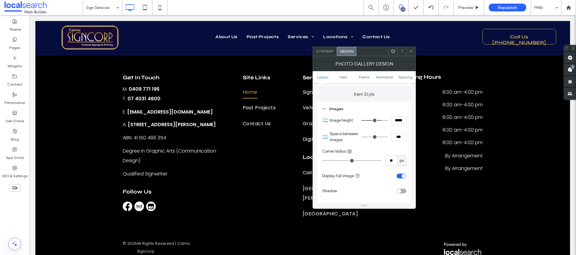
type input "**"
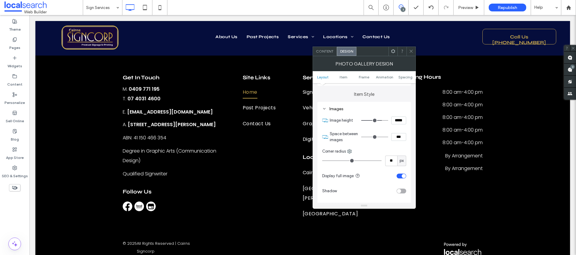
type input "**"
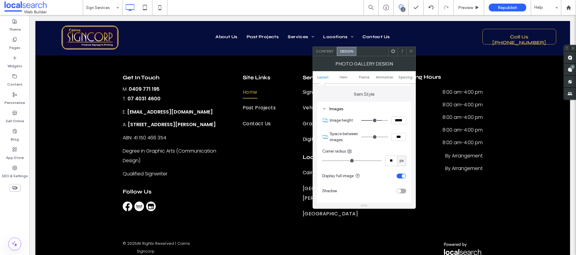
type input "**"
drag, startPoint x: 337, startPoint y: 160, endPoint x: 333, endPoint y: 161, distance: 4.6
click at [333, 161] on input "range" at bounding box center [351, 160] width 59 height 1
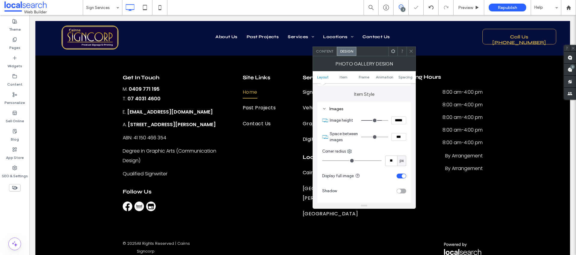
type input "**"
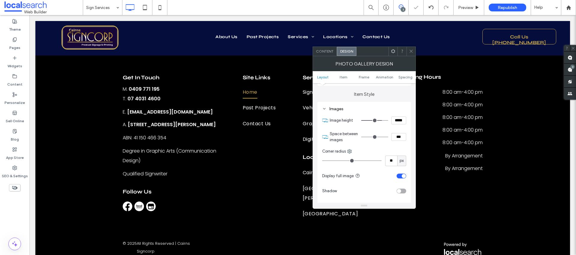
type input "**"
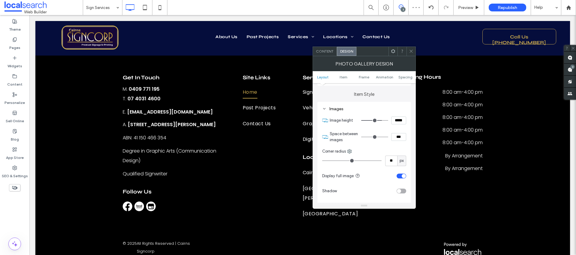
type input "**"
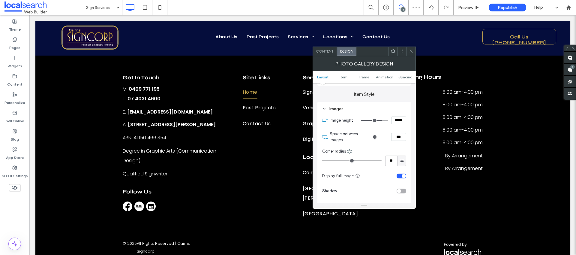
type input "**"
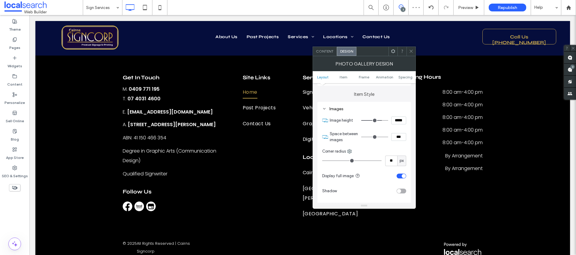
drag, startPoint x: 333, startPoint y: 160, endPoint x: 338, endPoint y: 159, distance: 5.4
type input "**"
click at [338, 160] on input "range" at bounding box center [351, 160] width 59 height 1
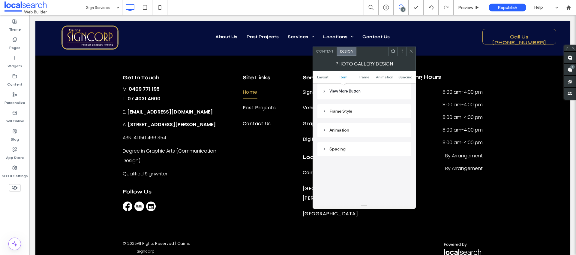
scroll to position [368, 0]
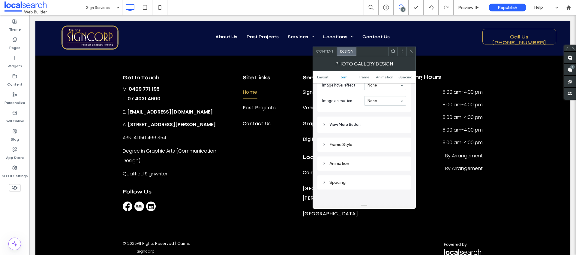
click at [413, 51] on icon at bounding box center [411, 51] width 5 height 5
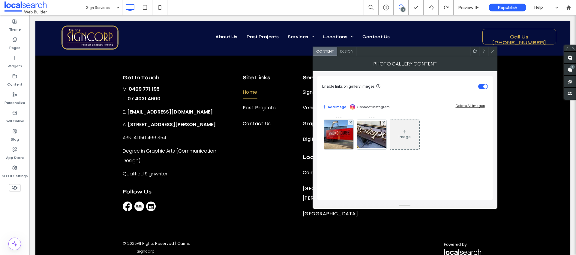
click at [493, 50] on use at bounding box center [492, 51] width 3 height 3
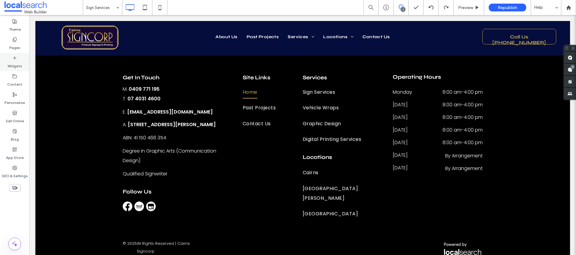
click at [14, 60] on icon at bounding box center [14, 58] width 5 height 5
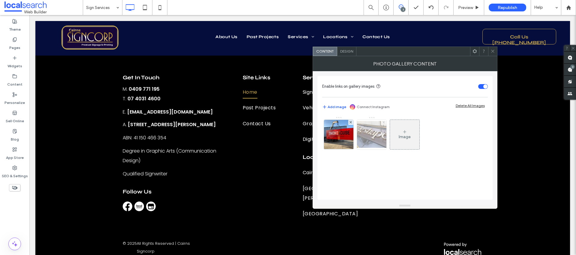
click at [384, 123] on icon at bounding box center [384, 122] width 2 height 2
click at [494, 51] on icon at bounding box center [493, 51] width 5 height 5
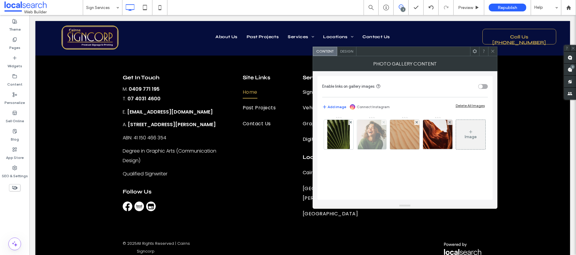
click at [384, 121] on use at bounding box center [384, 122] width 2 height 2
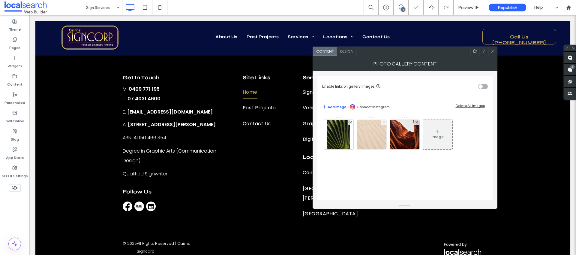
click at [384, 122] on icon at bounding box center [384, 122] width 2 height 2
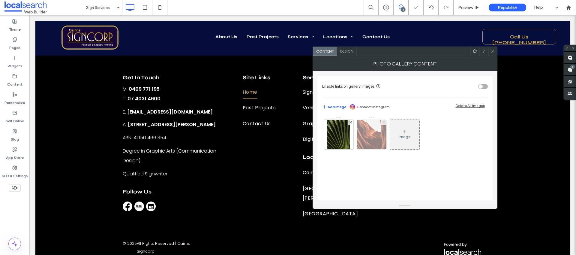
click at [384, 122] on icon at bounding box center [384, 122] width 2 height 2
click at [342, 47] on div "Design" at bounding box center [346, 51] width 19 height 9
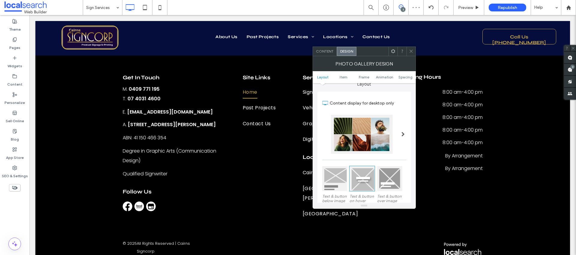
click at [343, 182] on div at bounding box center [334, 178] width 25 height 25
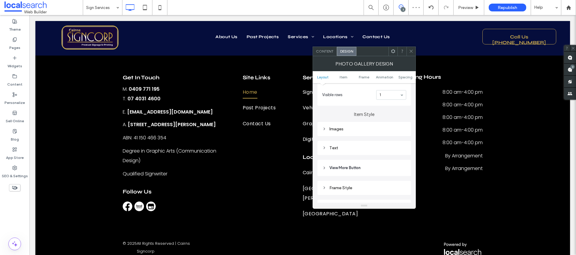
scroll to position [187, 0]
click at [344, 132] on div "Images" at bounding box center [364, 131] width 84 height 5
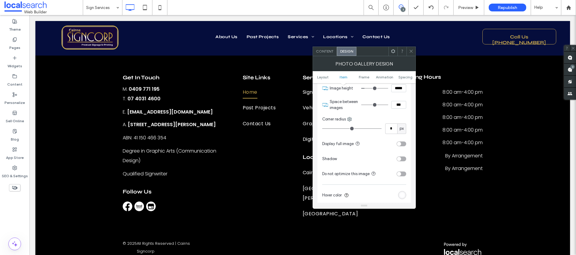
scroll to position [244, 0]
click at [400, 142] on div "toggle" at bounding box center [399, 142] width 4 height 4
click at [411, 51] on use at bounding box center [411, 51] width 3 height 3
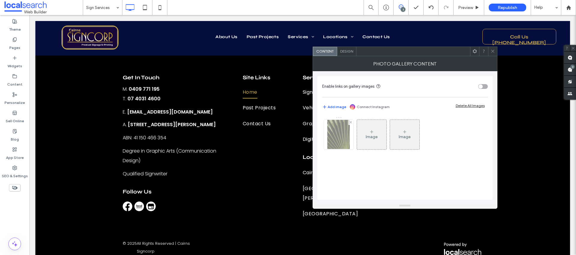
click at [333, 126] on img at bounding box center [338, 134] width 23 height 29
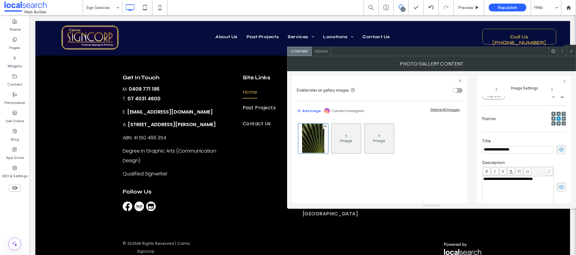
scroll to position [0, 0]
click at [320, 52] on span "Design" at bounding box center [321, 51] width 13 height 5
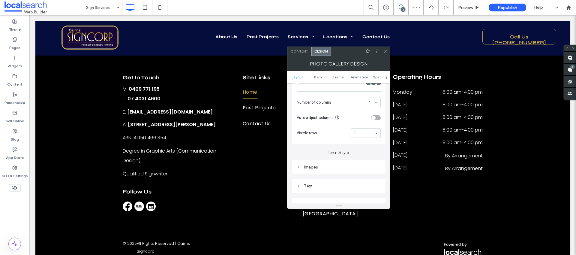
scroll to position [156, 0]
click at [315, 164] on div "Images" at bounding box center [339, 163] width 84 height 5
click at [389, 49] on div at bounding box center [385, 51] width 9 height 9
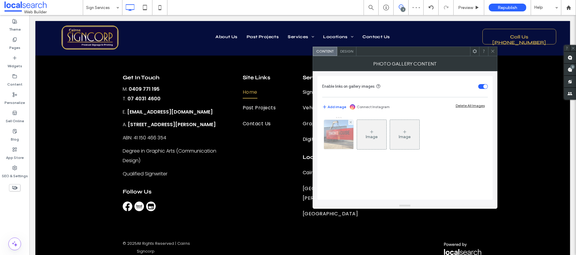
click at [340, 132] on img at bounding box center [338, 134] width 39 height 29
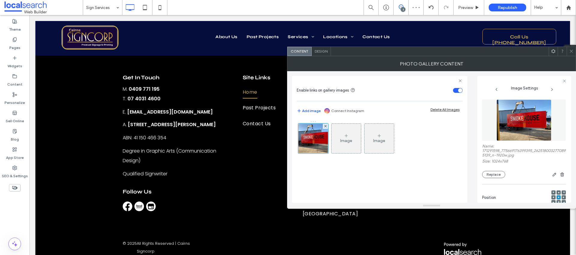
click at [322, 53] on span "Design" at bounding box center [321, 51] width 13 height 5
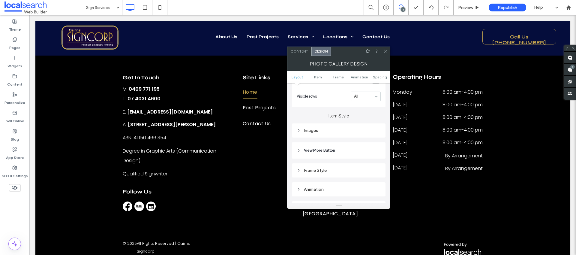
scroll to position [190, 0]
click at [315, 129] on div "Images" at bounding box center [339, 129] width 84 height 5
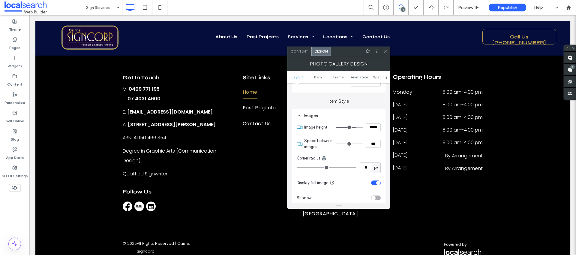
scroll to position [207, 0]
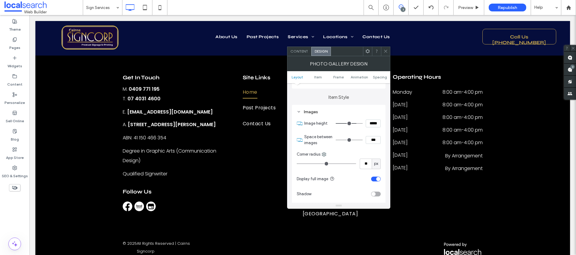
click at [378, 179] on div "toggle" at bounding box center [378, 179] width 4 height 4
click at [374, 179] on div "toggle" at bounding box center [374, 179] width 4 height 4
click at [386, 52] on icon at bounding box center [386, 51] width 5 height 5
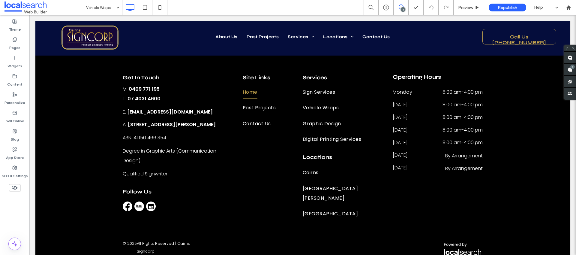
click at [114, 5] on div "Vehicle Wraps" at bounding box center [102, 7] width 39 height 15
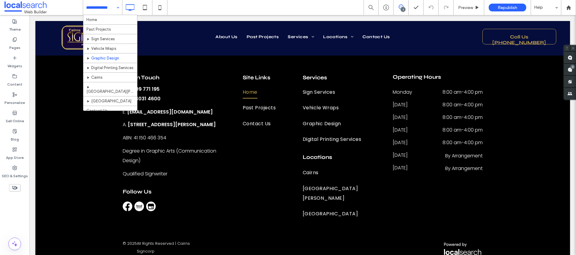
click at [101, 6] on input at bounding box center [101, 7] width 30 height 15
click at [110, 6] on input at bounding box center [101, 7] width 30 height 15
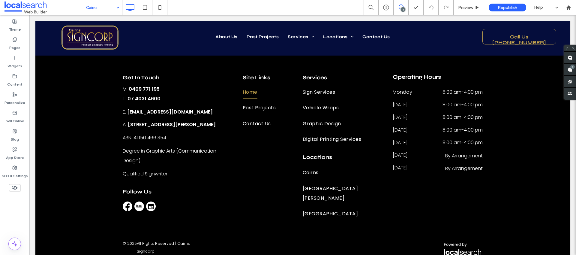
click at [112, 8] on input at bounding box center [101, 7] width 30 height 15
click at [104, 4] on input at bounding box center [101, 7] width 30 height 15
click at [117, 11] on div "[GEOGRAPHIC_DATA]" at bounding box center [102, 7] width 39 height 15
click at [571, 57] on use at bounding box center [570, 57] width 5 height 5
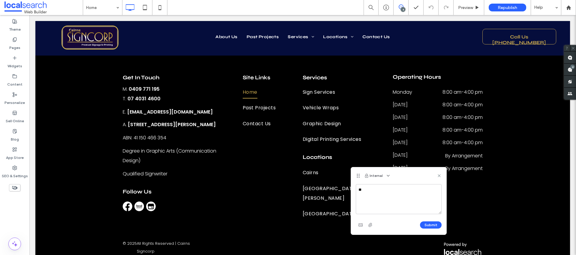
type textarea "*"
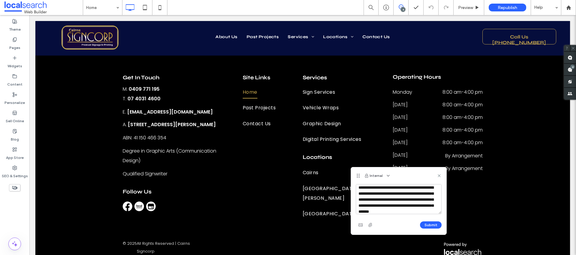
scroll to position [14, 0]
type textarea "**********"
click at [435, 225] on button "Submit" at bounding box center [431, 224] width 22 height 7
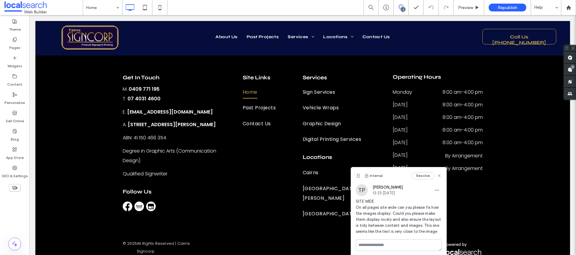
scroll to position [0, 0]
click at [440, 176] on icon at bounding box center [439, 175] width 5 height 5
